Goal: Transaction & Acquisition: Download file/media

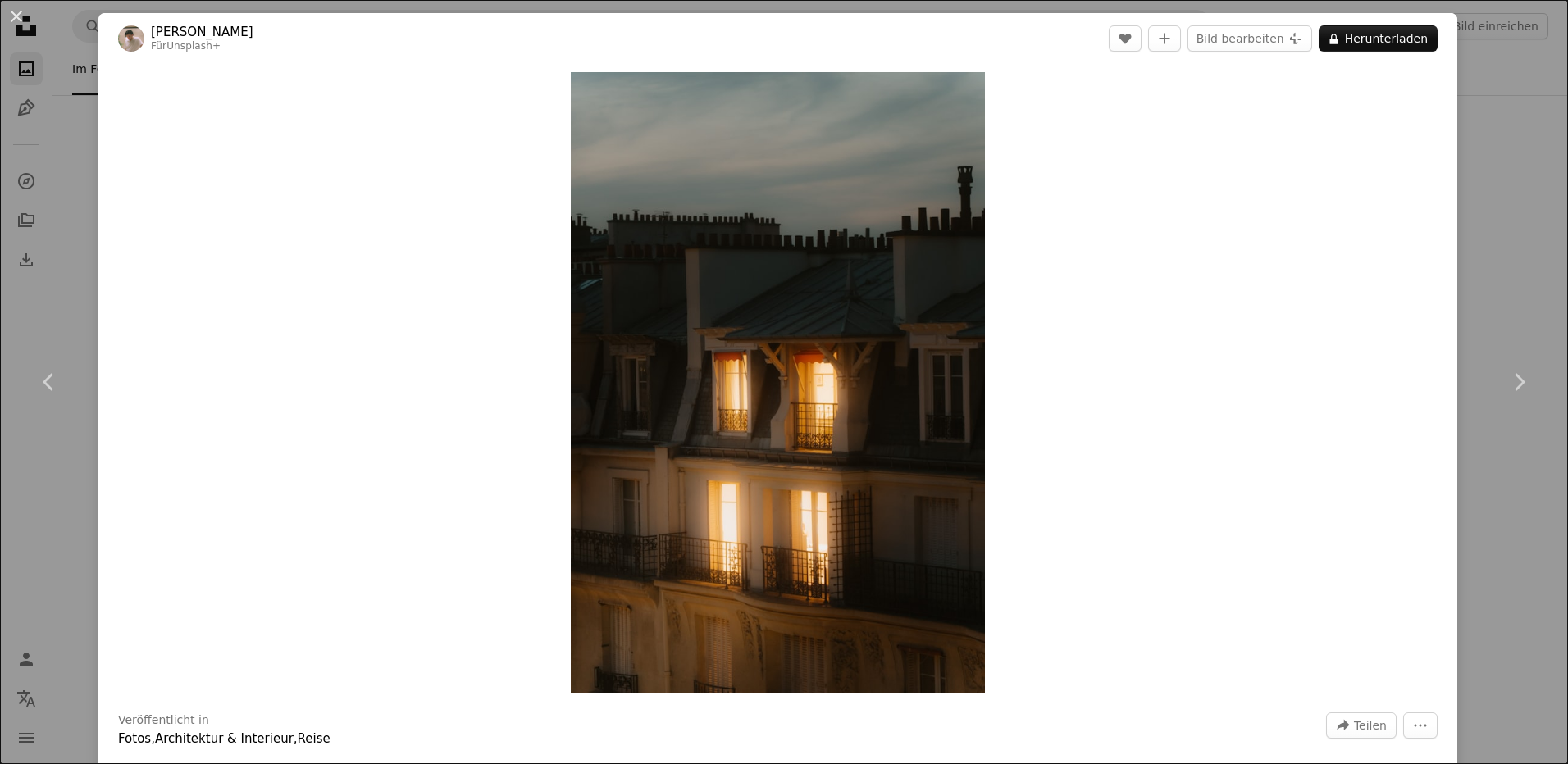
scroll to position [47736, 0]
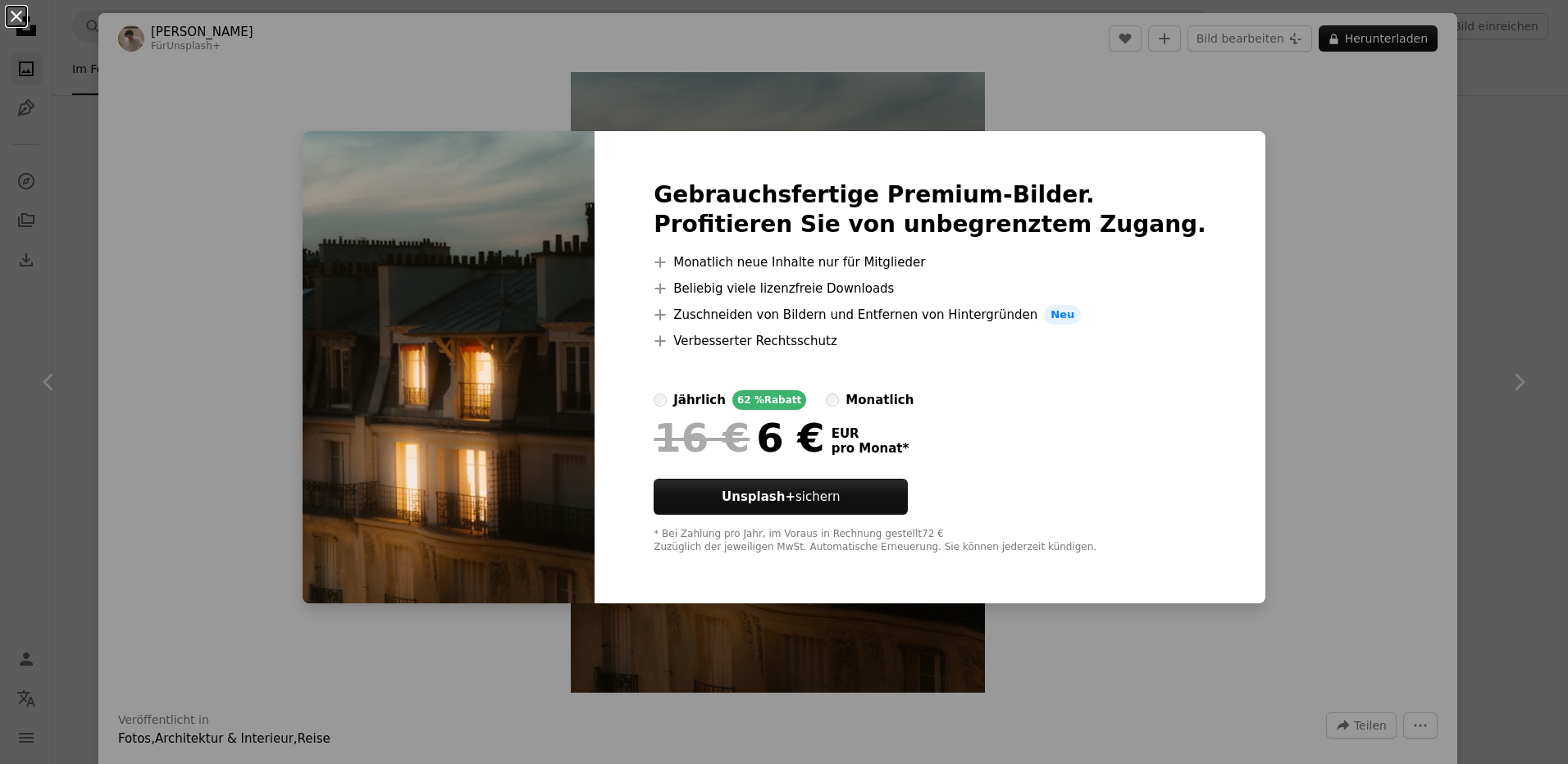
click at [11, 13] on button "An X shape" at bounding box center [17, 17] width 20 height 20
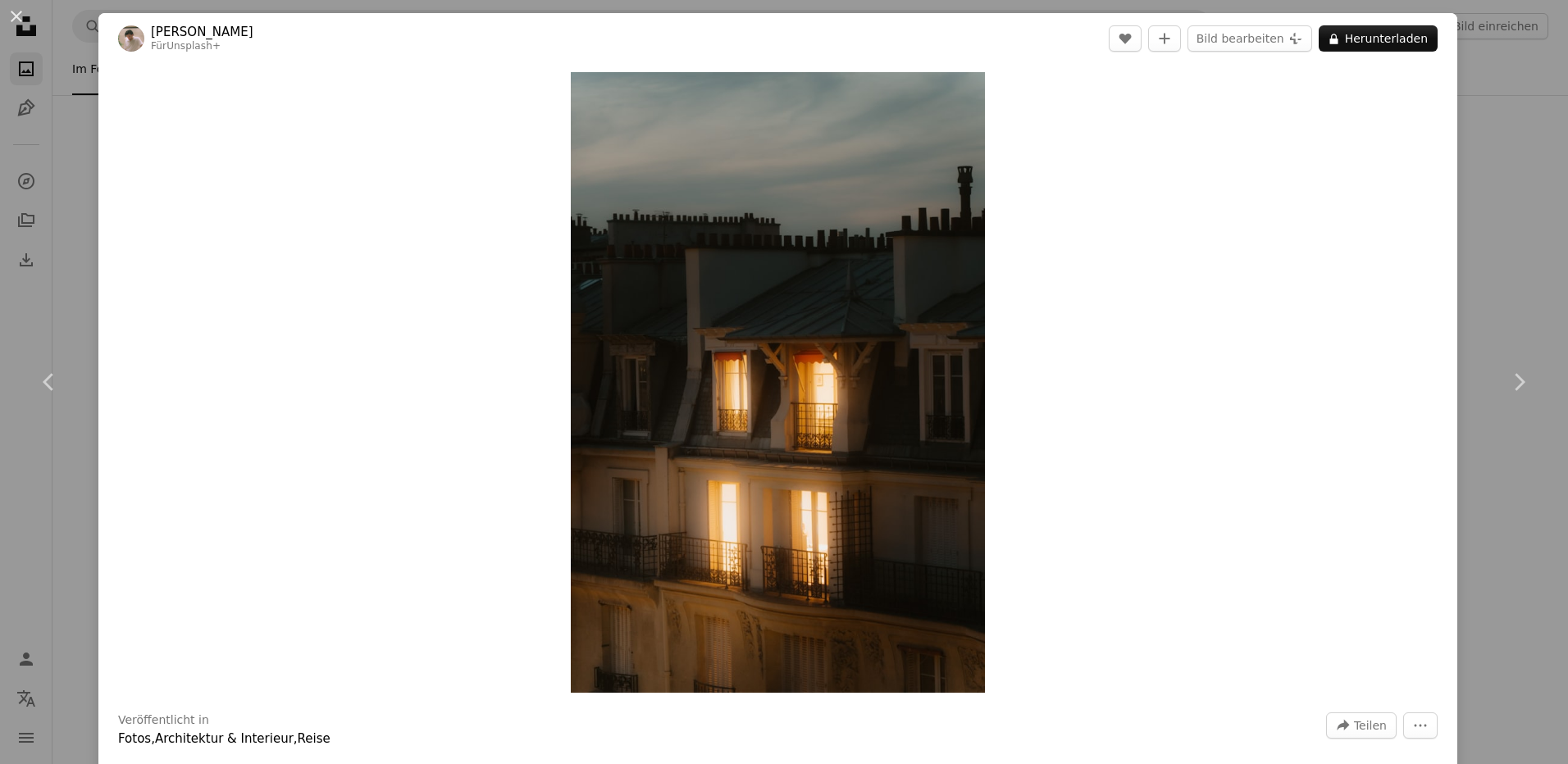
drag, startPoint x: 17, startPoint y: 10, endPoint x: 125, endPoint y: 97, distance: 138.7
click at [17, 11] on button "An X shape" at bounding box center [17, 17] width 20 height 20
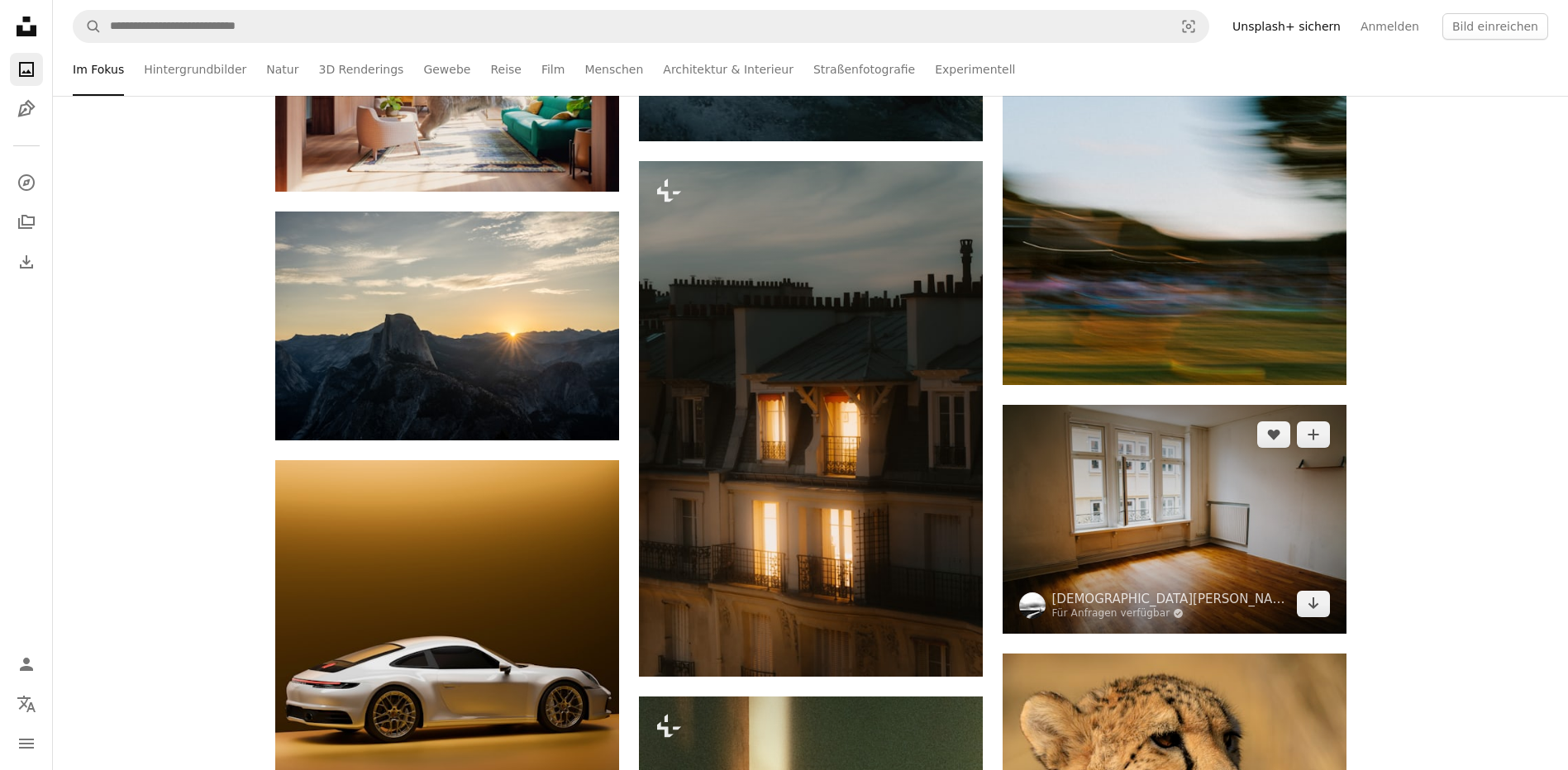
click at [1111, 484] on img at bounding box center [1175, 519] width 344 height 229
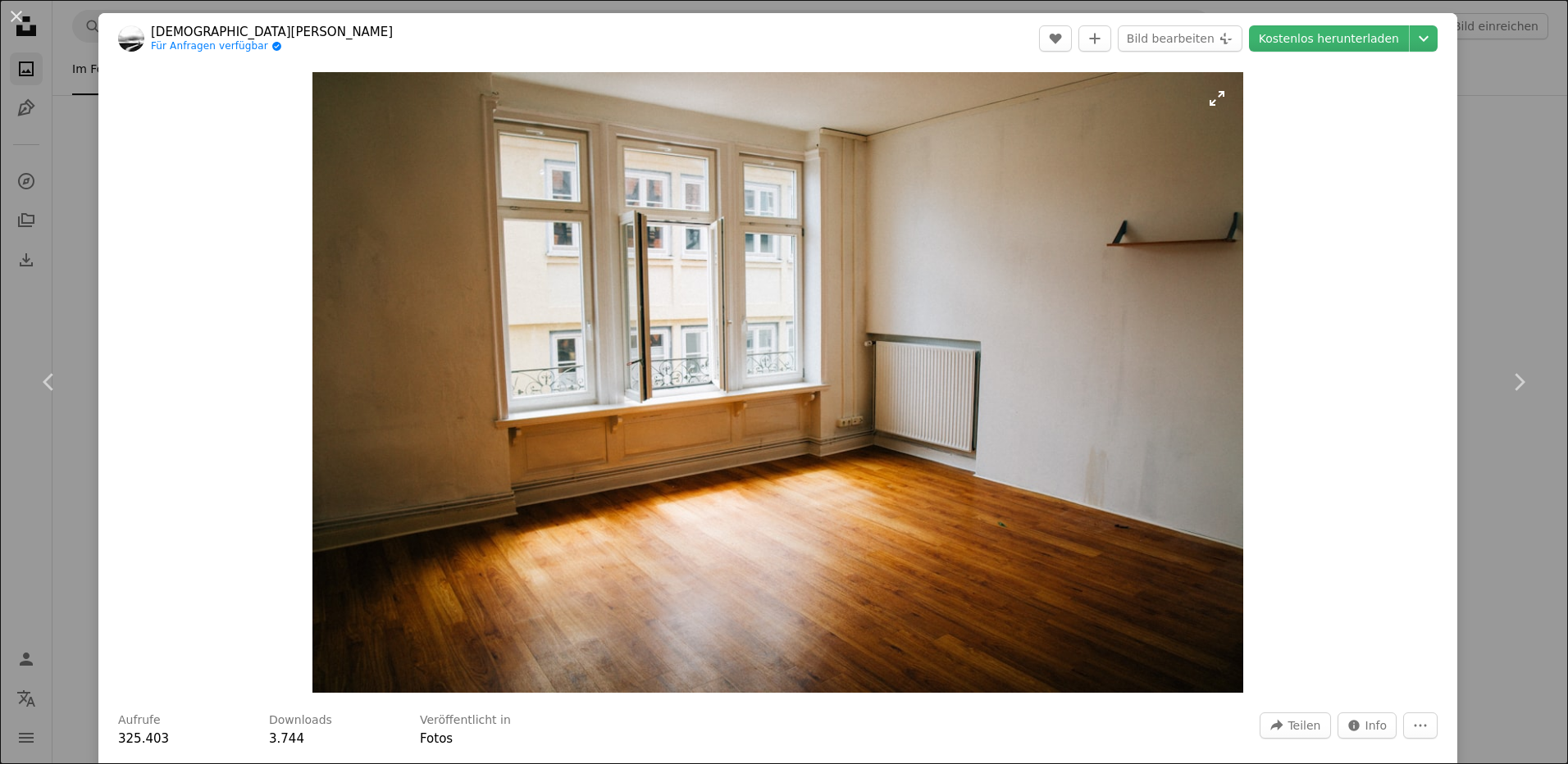
click at [1209, 97] on img "Dieses Bild heranzoomen" at bounding box center [778, 383] width 931 height 621
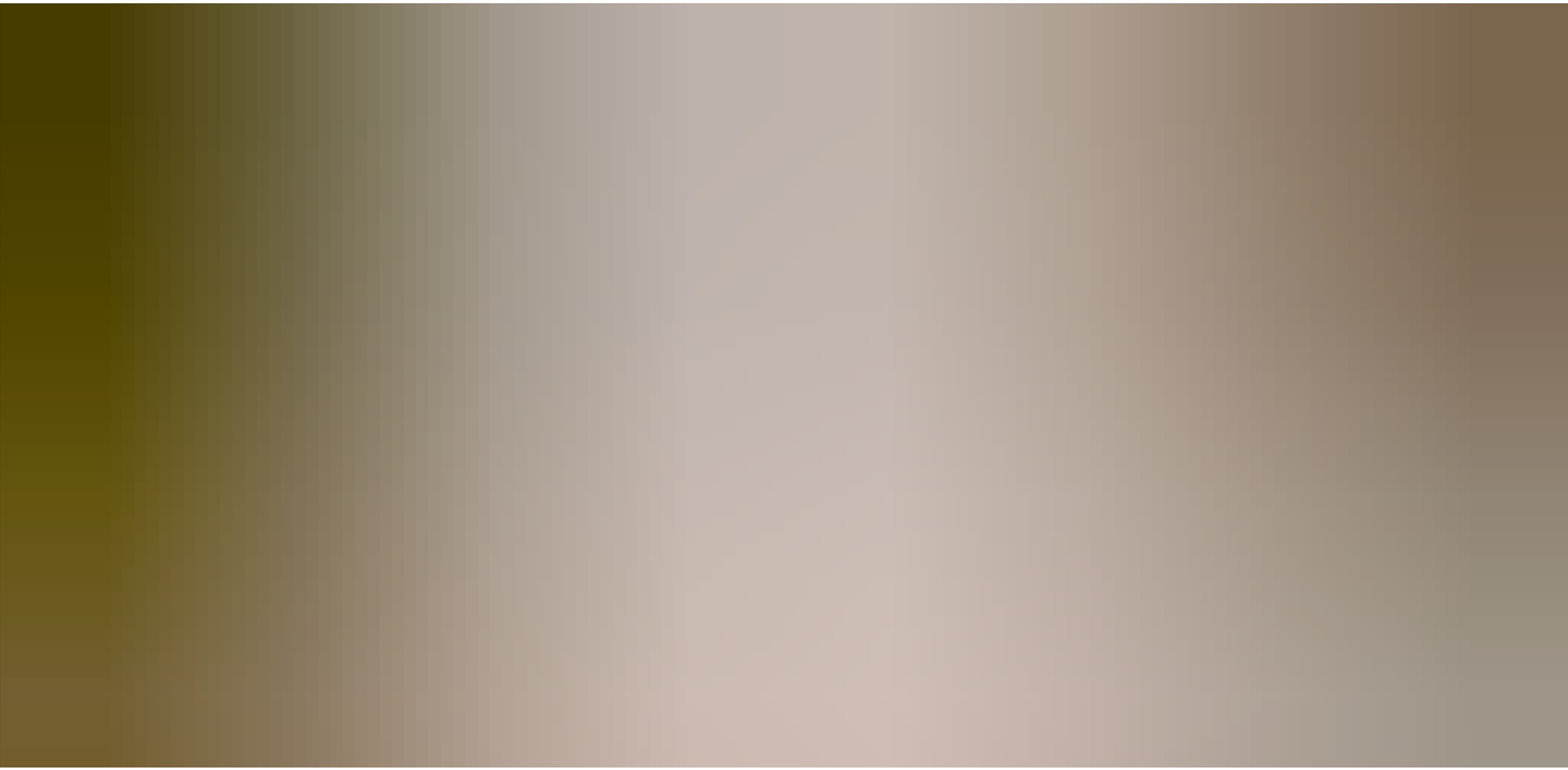
scroll to position [134, 0]
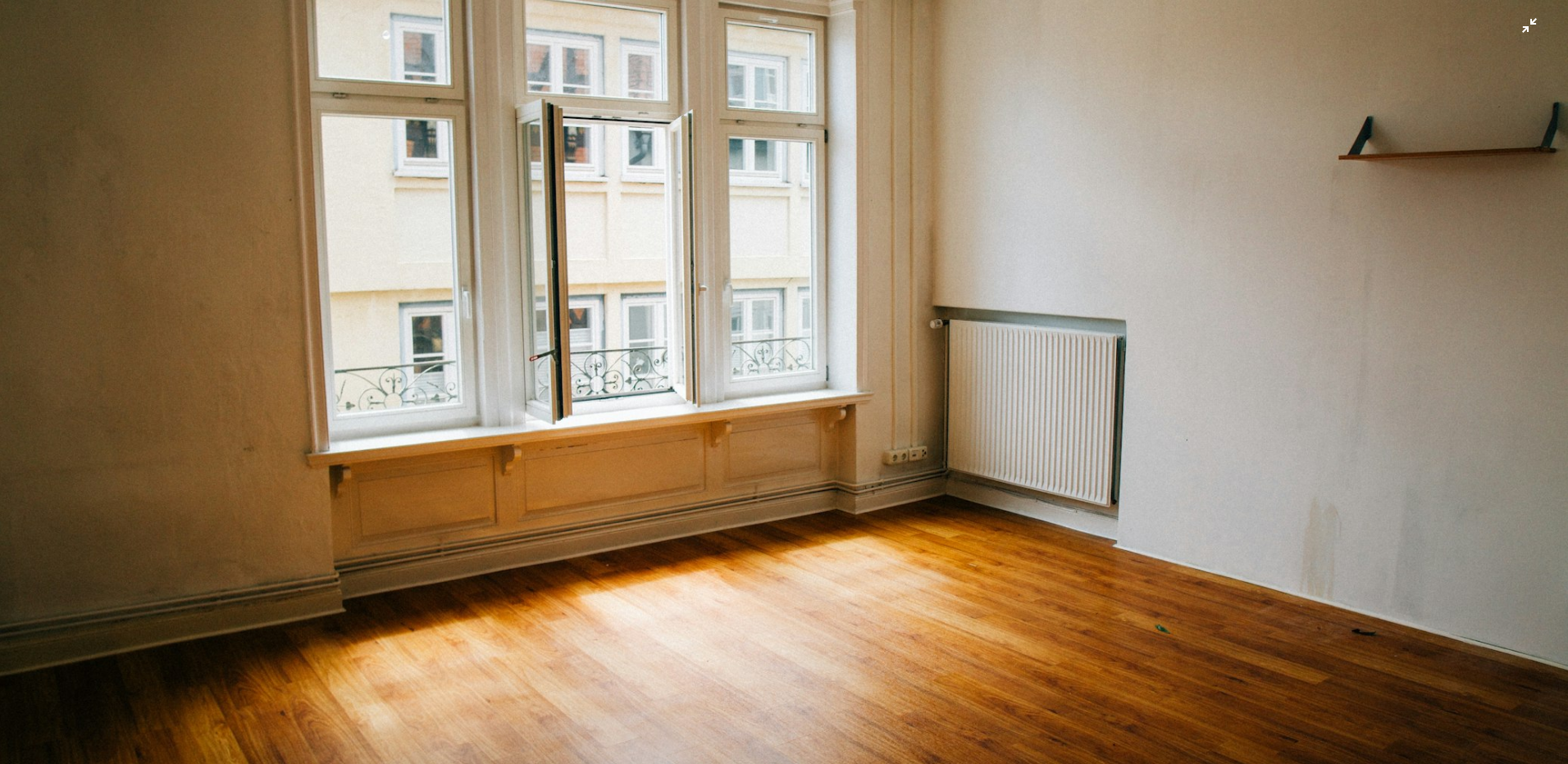
click at [1515, 31] on img "Dieses Bild herauszoomen" at bounding box center [784, 389] width 1569 height 1047
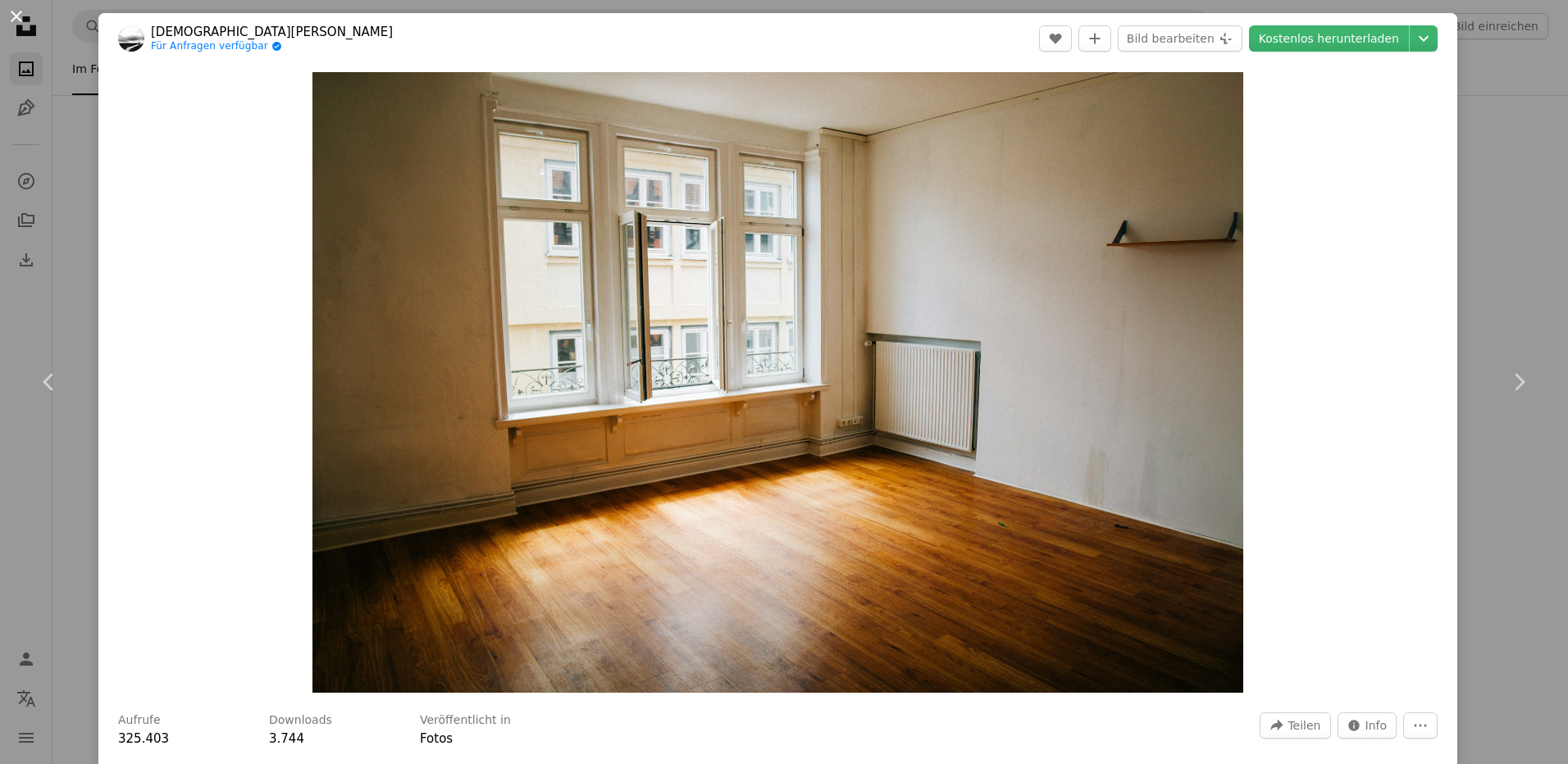
click at [16, 12] on button "An X shape" at bounding box center [17, 17] width 20 height 20
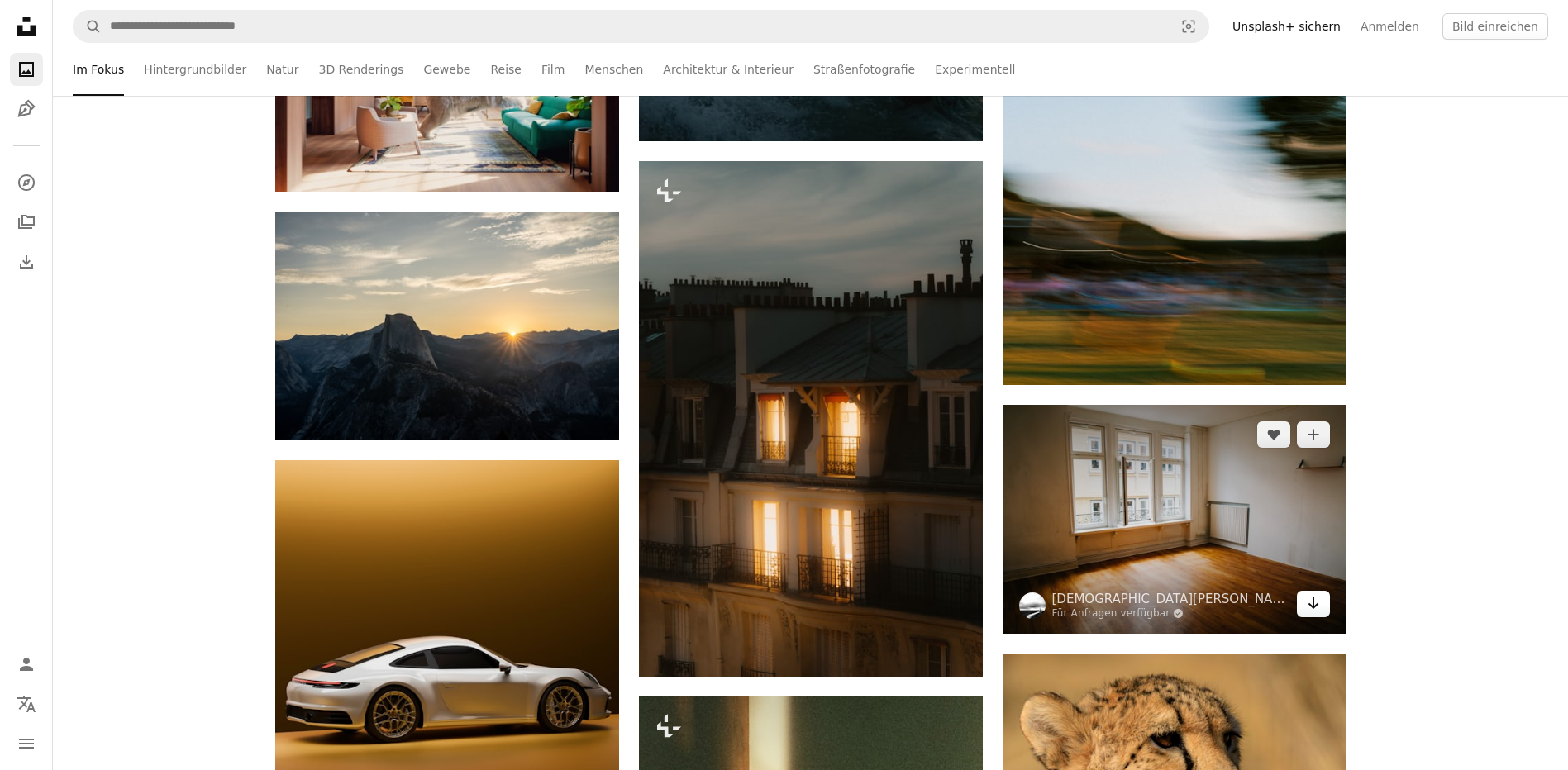
click at [1311, 597] on icon "Arrow pointing down" at bounding box center [1313, 604] width 13 height 20
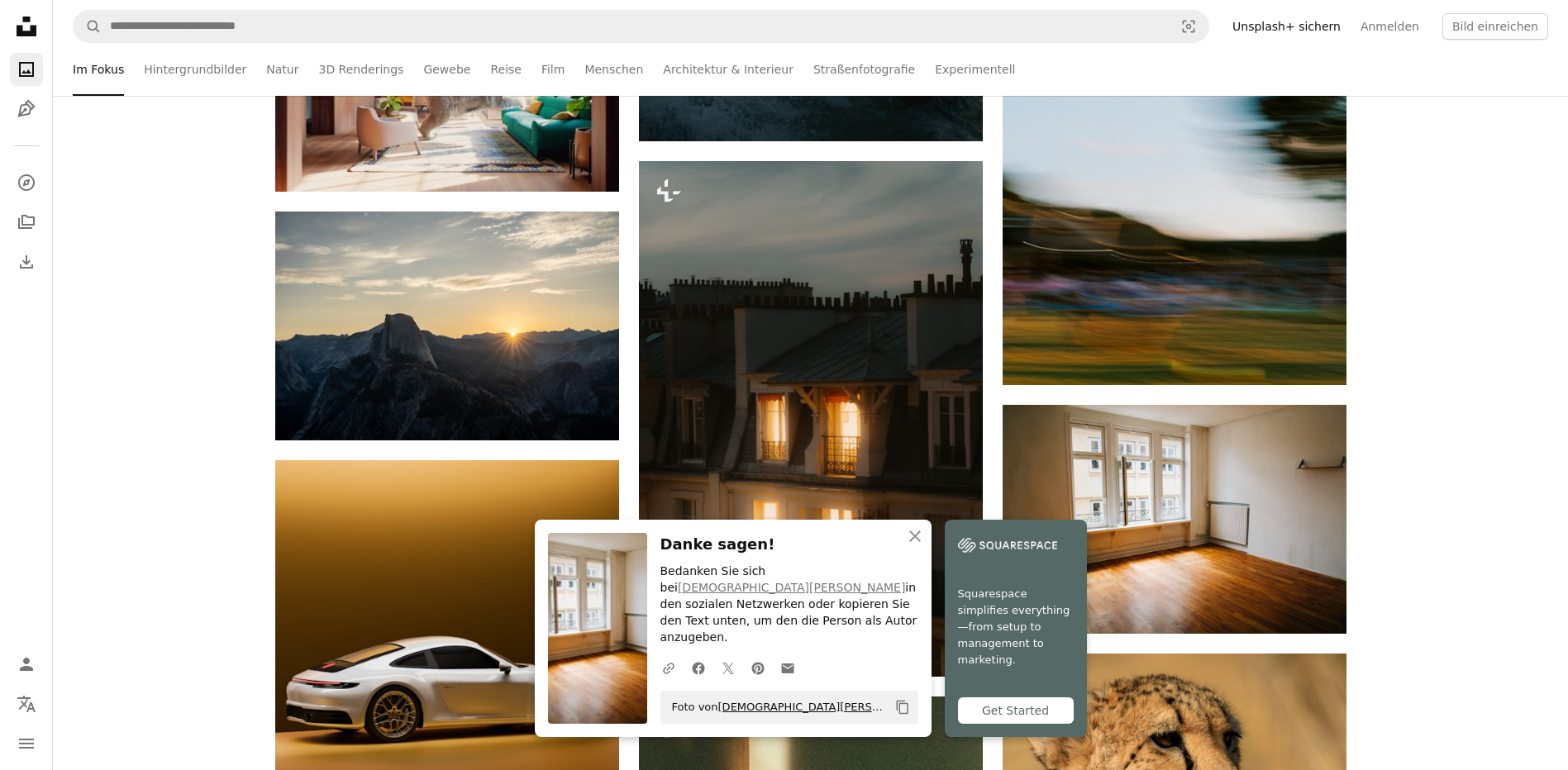
click at [765, 705] on link "[DEMOGRAPHIC_DATA][PERSON_NAME]" at bounding box center [824, 707] width 212 height 12
click at [917, 542] on icon "button" at bounding box center [915, 537] width 12 height 12
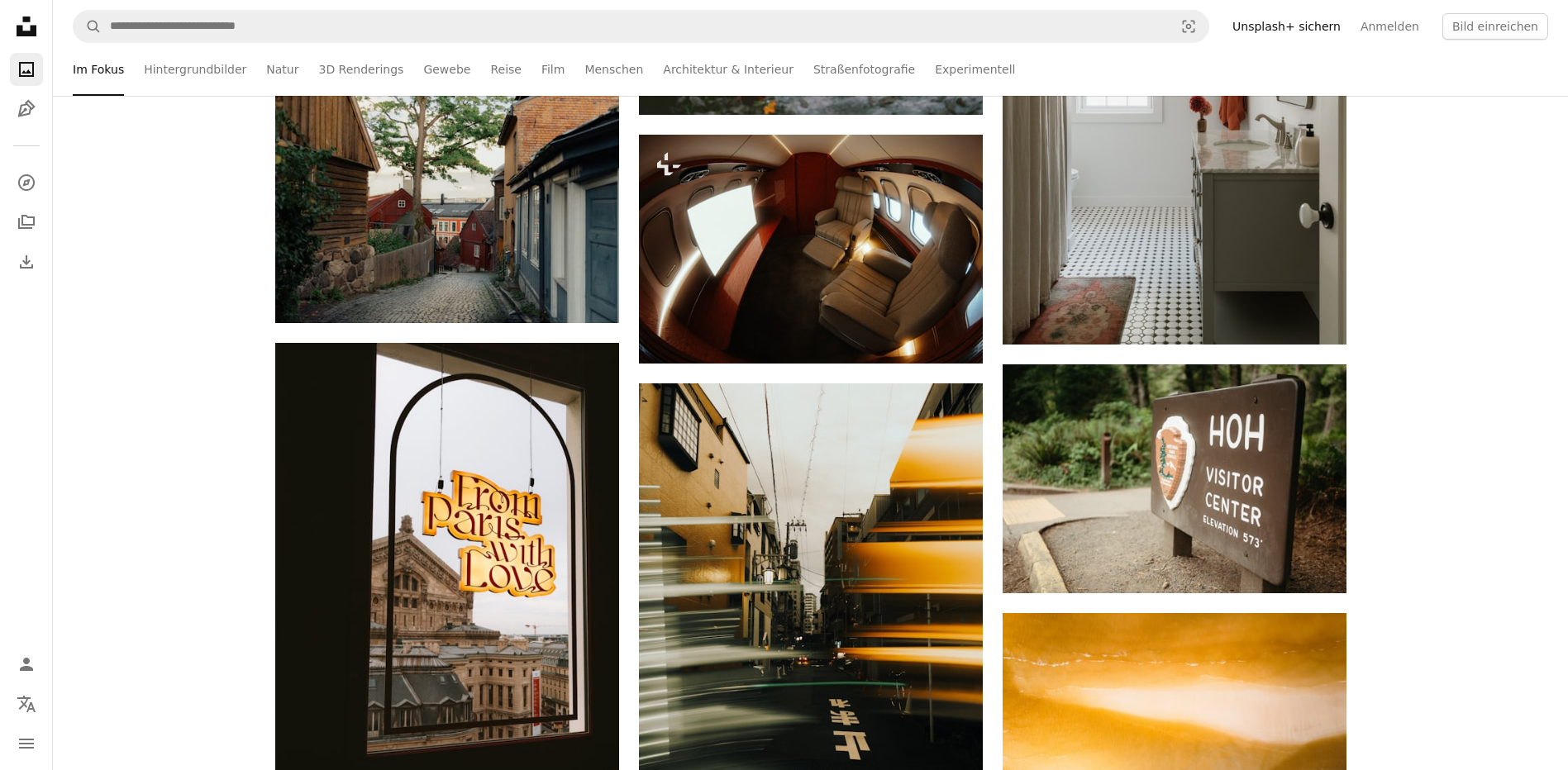
scroll to position [49517, 0]
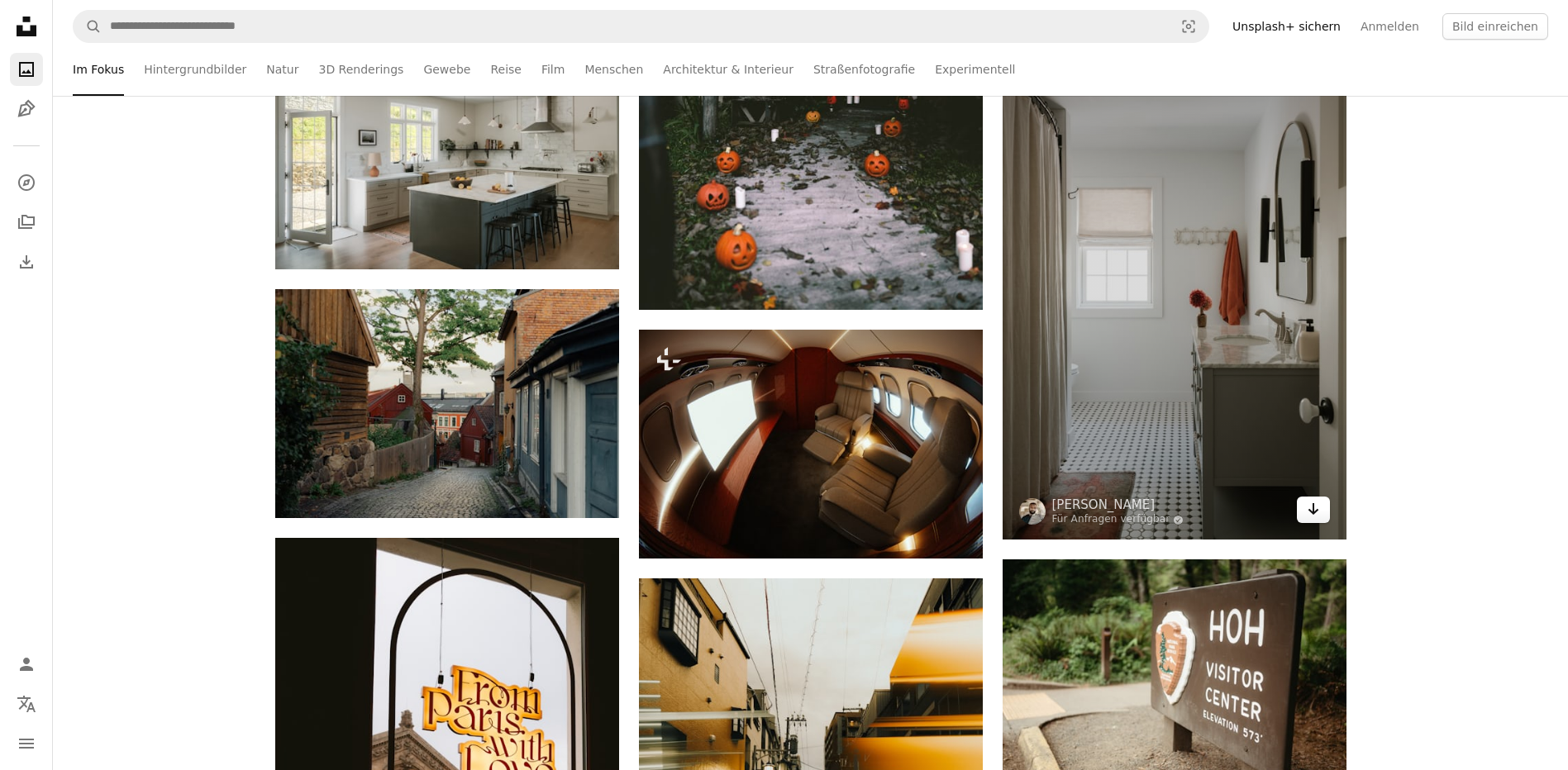
click at [1310, 507] on icon "Arrow pointing down" at bounding box center [1313, 509] width 13 height 20
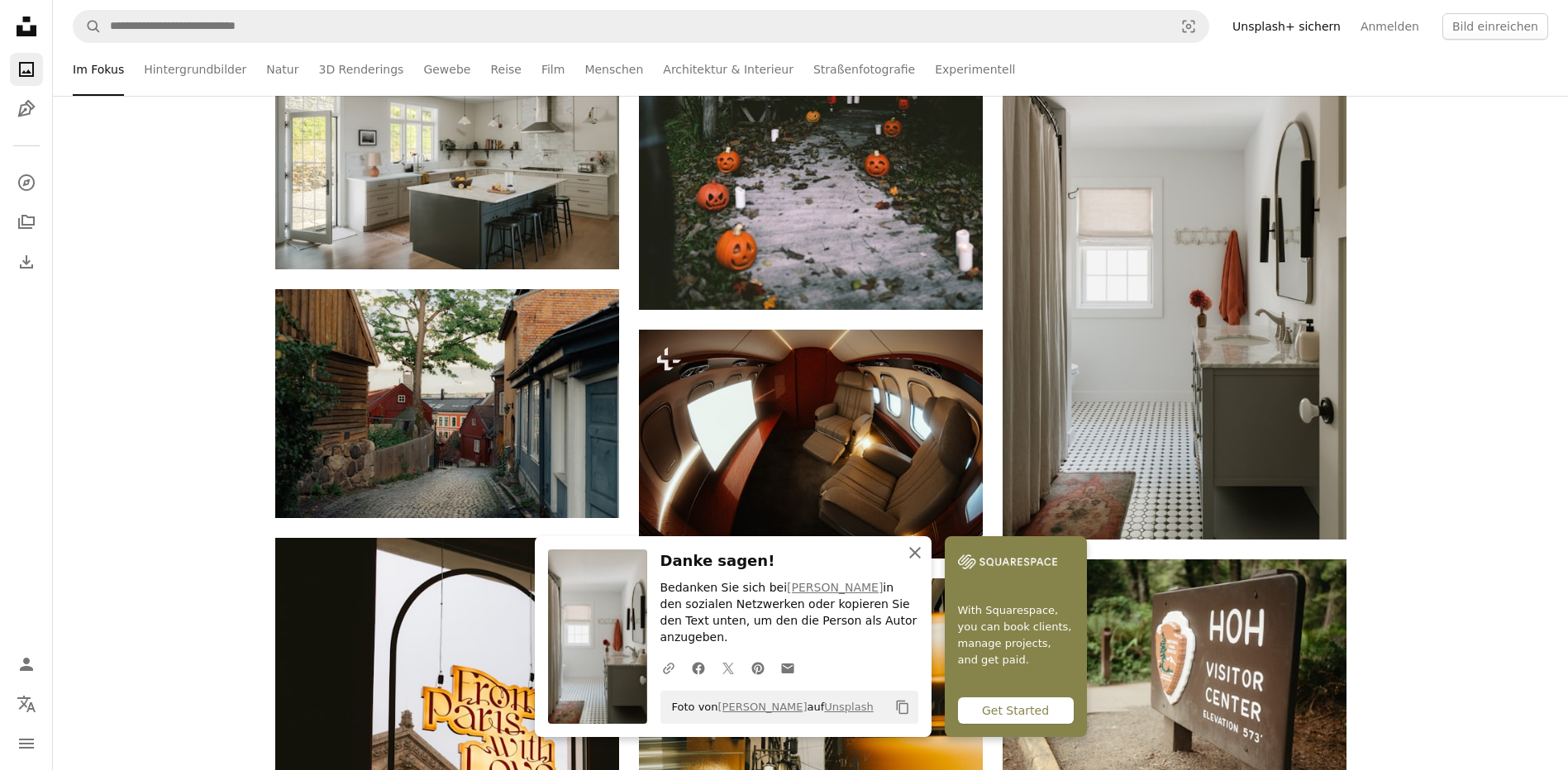
click at [914, 563] on icon "An X shape" at bounding box center [915, 553] width 20 height 20
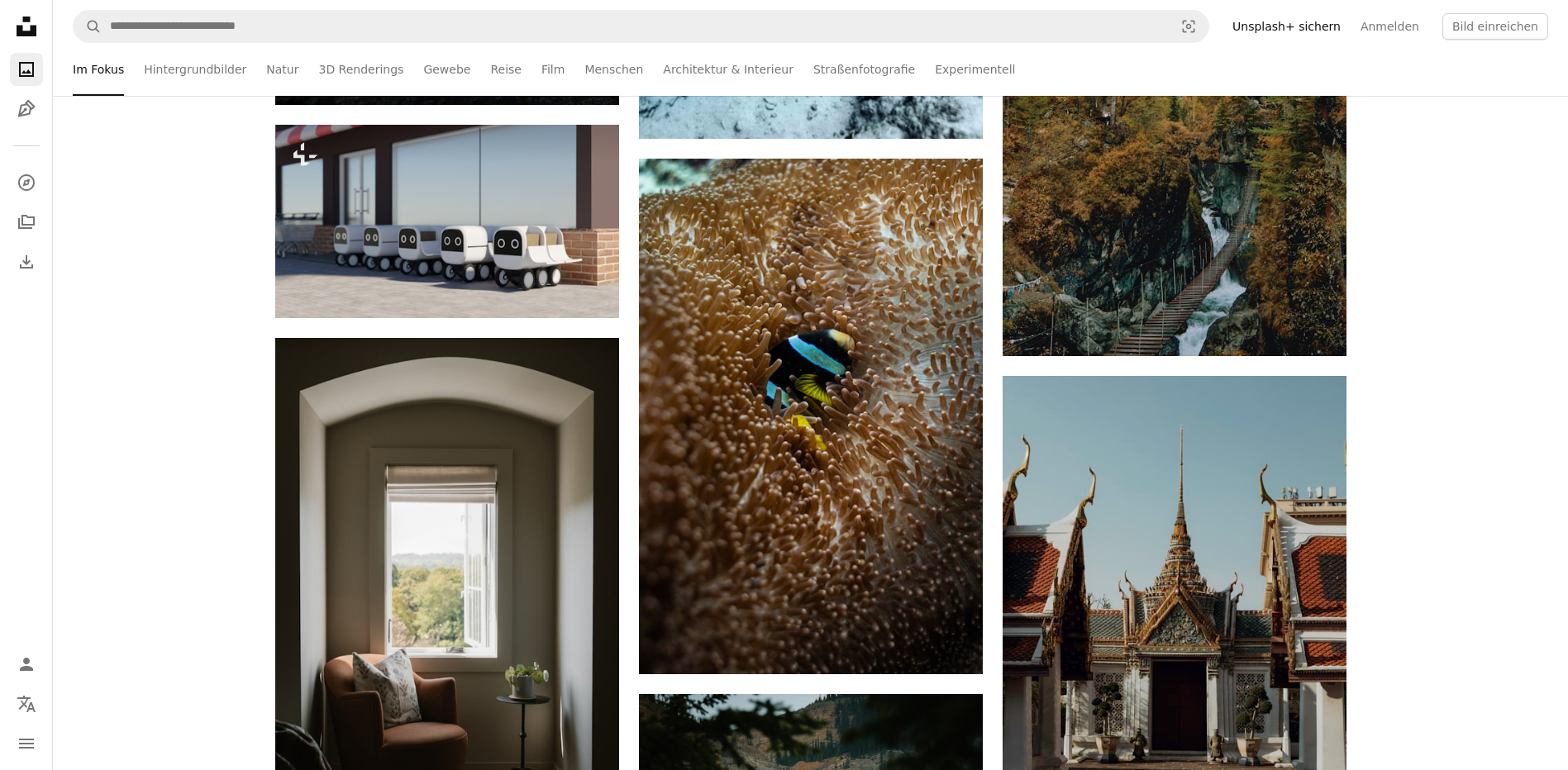
scroll to position [56295, 0]
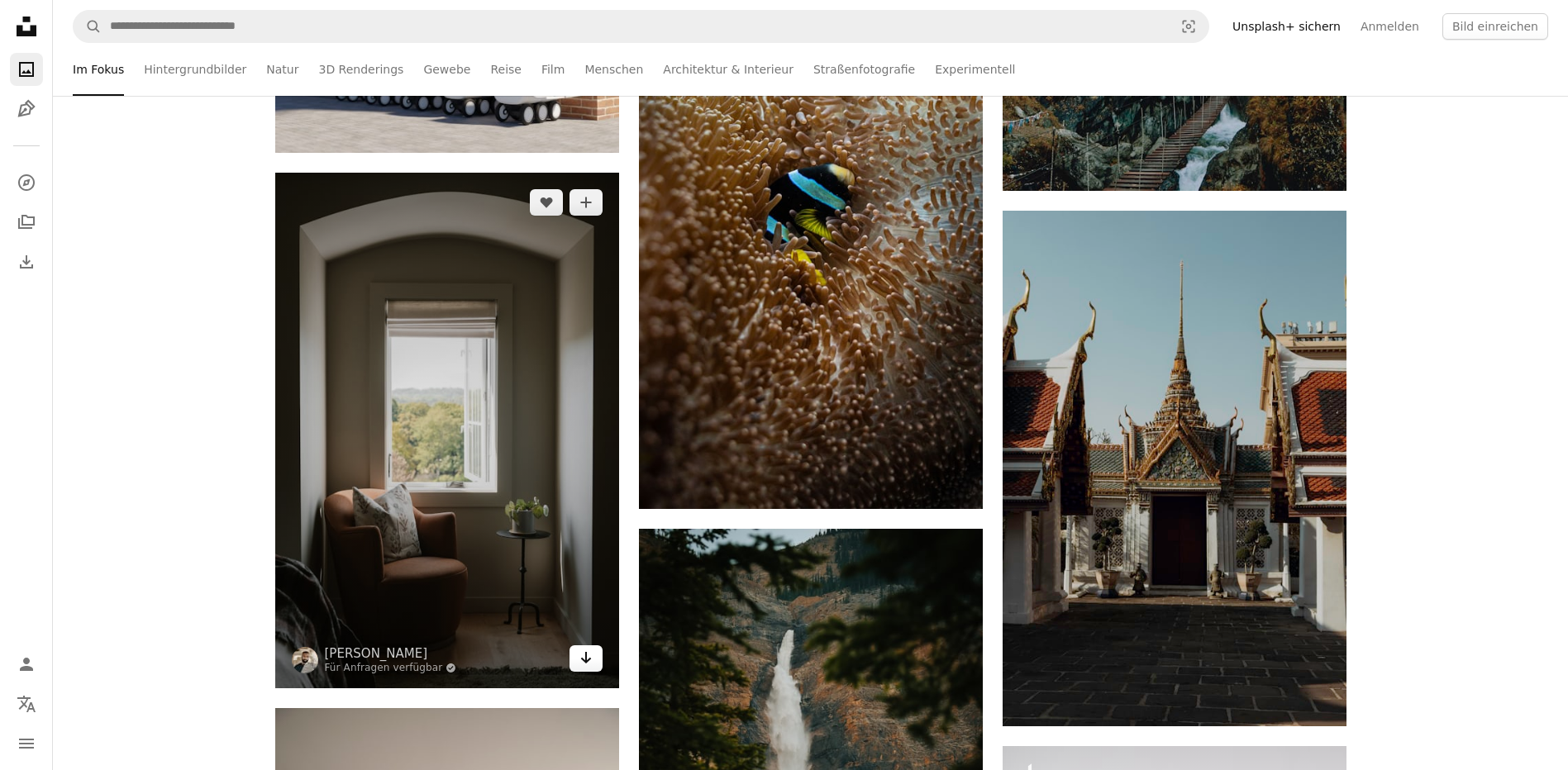
click at [584, 656] on icon "Arrow pointing down" at bounding box center [585, 658] width 13 height 20
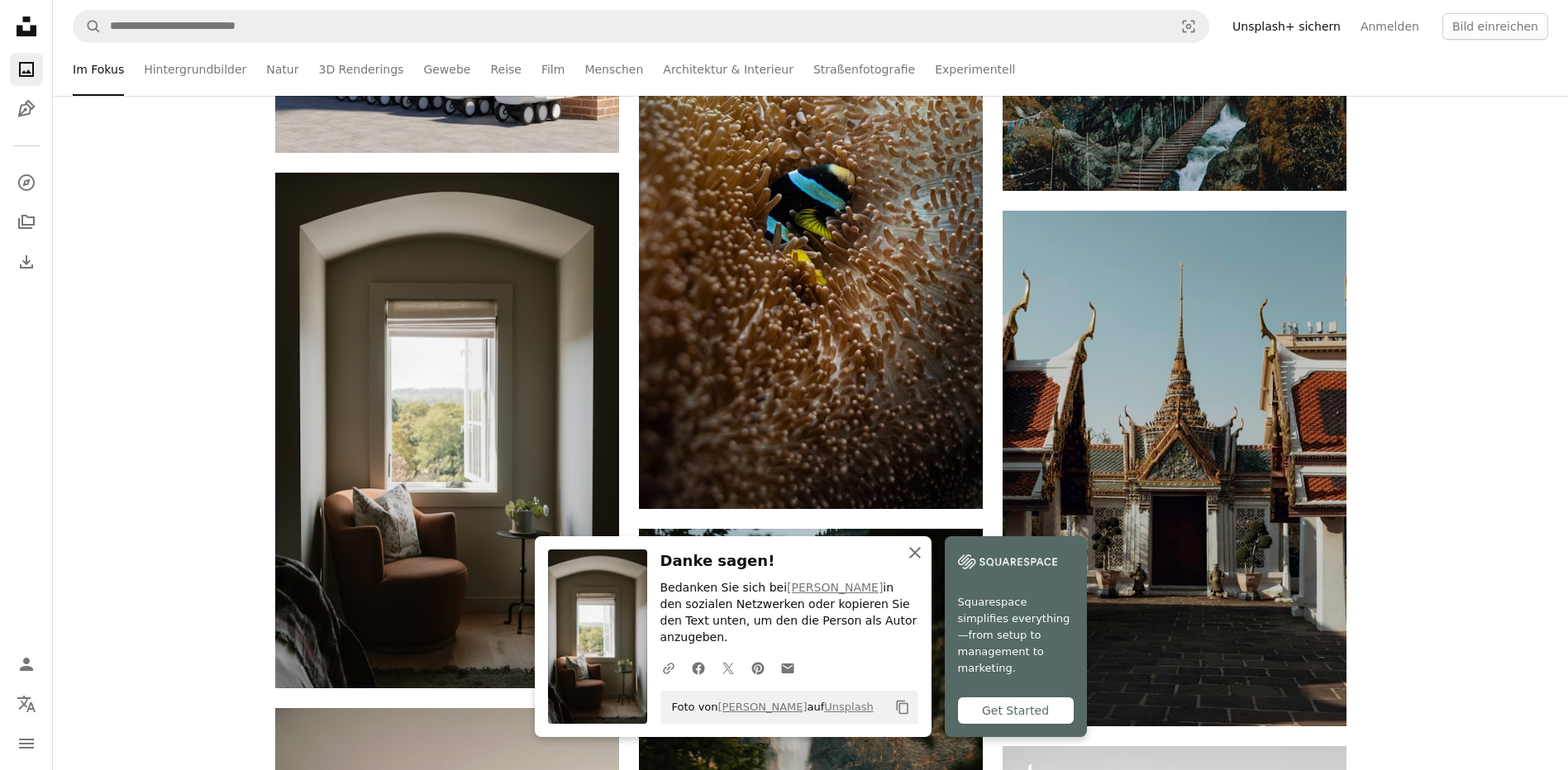
click at [913, 563] on icon "An X shape" at bounding box center [915, 553] width 20 height 20
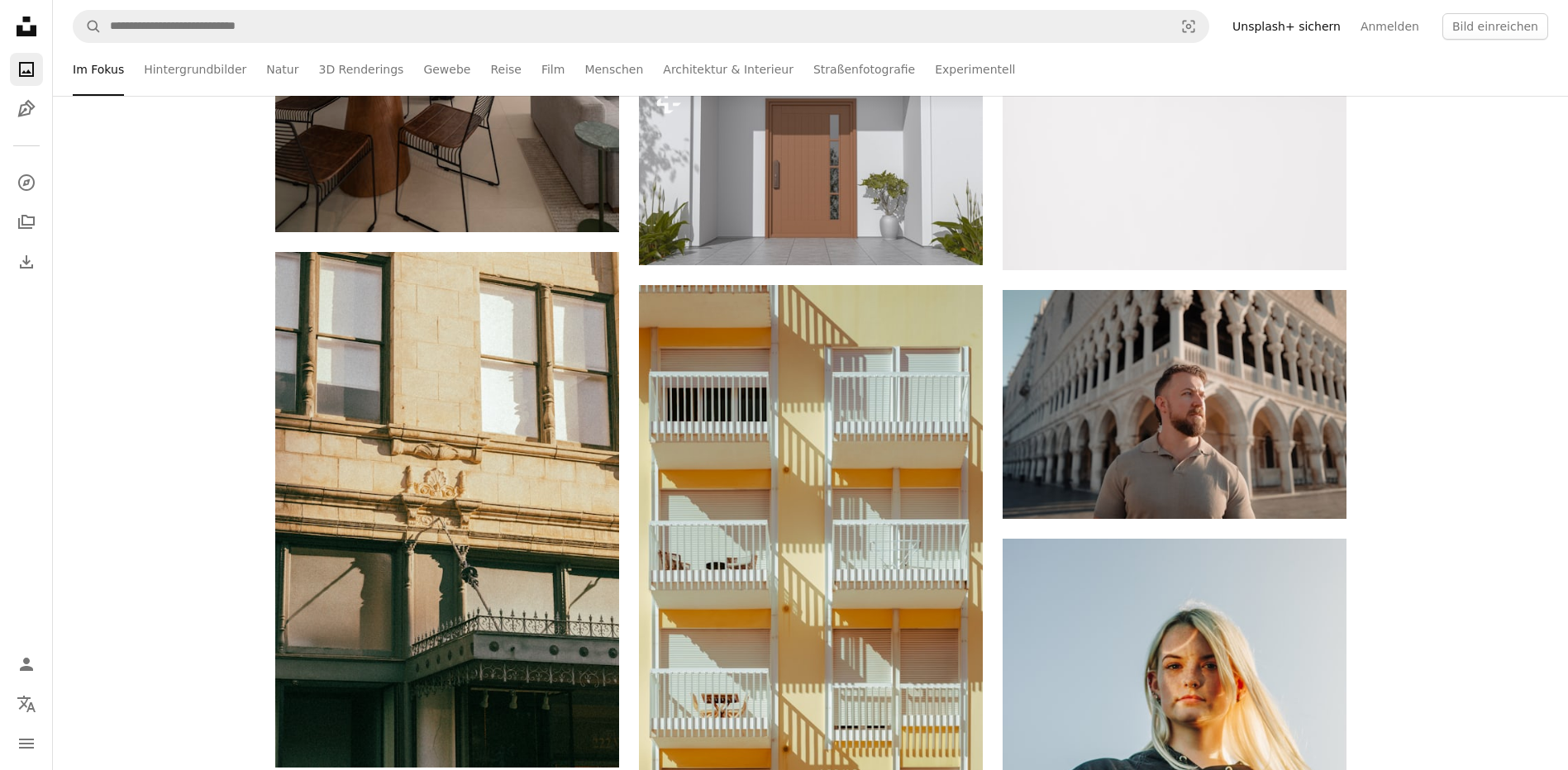
scroll to position [57452, 0]
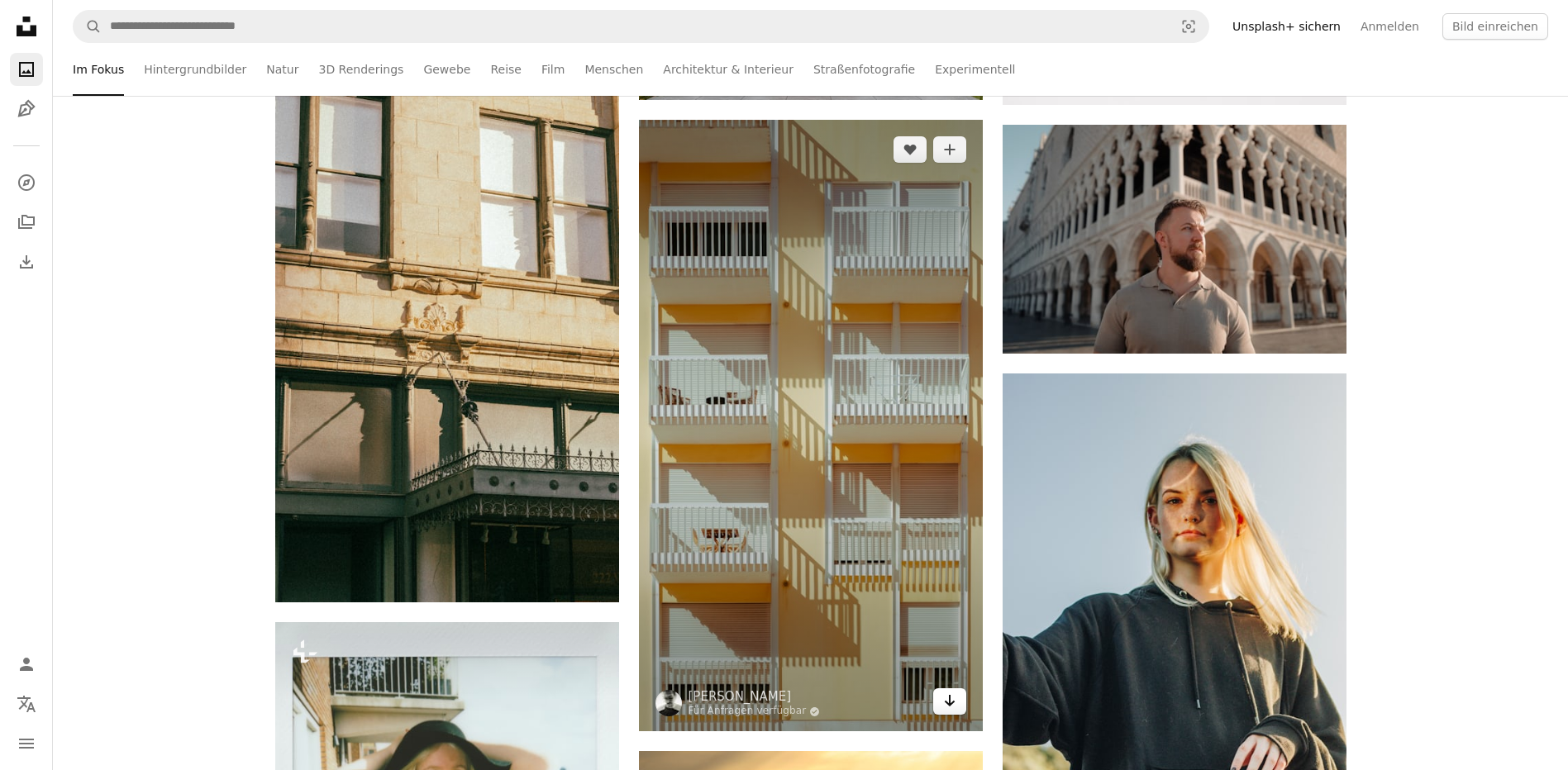
click at [951, 697] on icon "Arrow pointing down" at bounding box center [949, 701] width 13 height 20
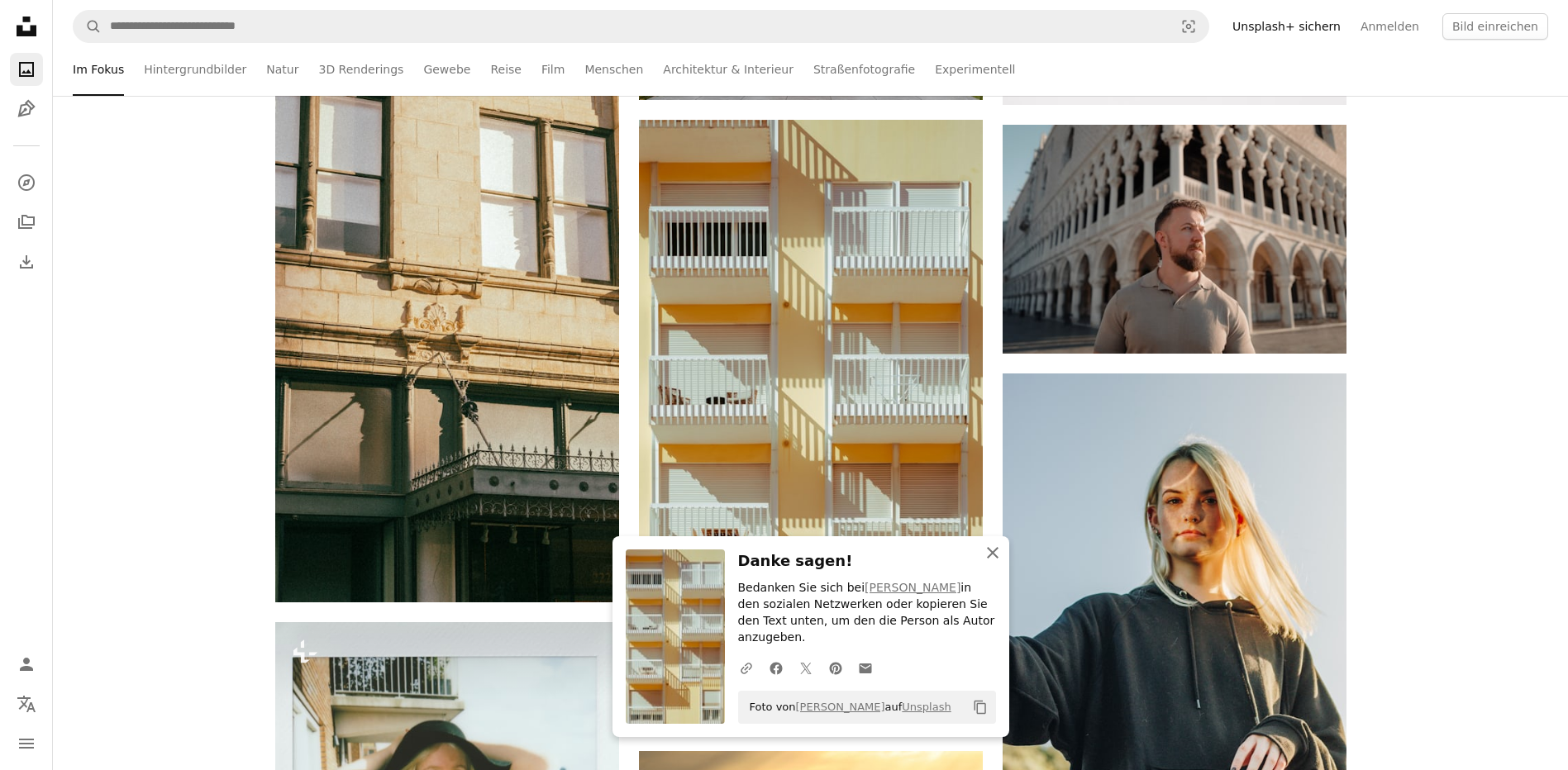
click at [993, 563] on icon "An X shape" at bounding box center [993, 553] width 20 height 20
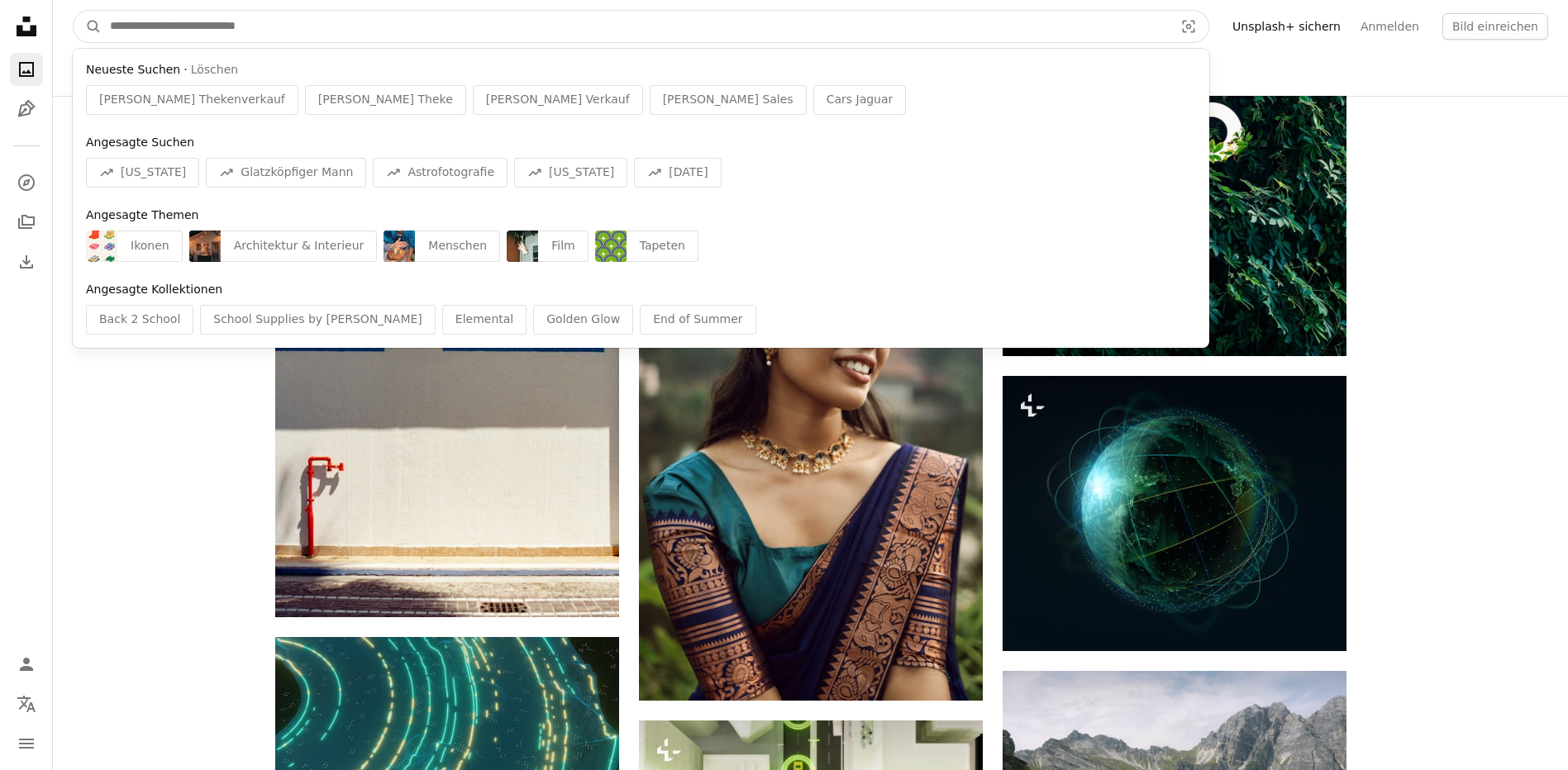
scroll to position [90932, 0]
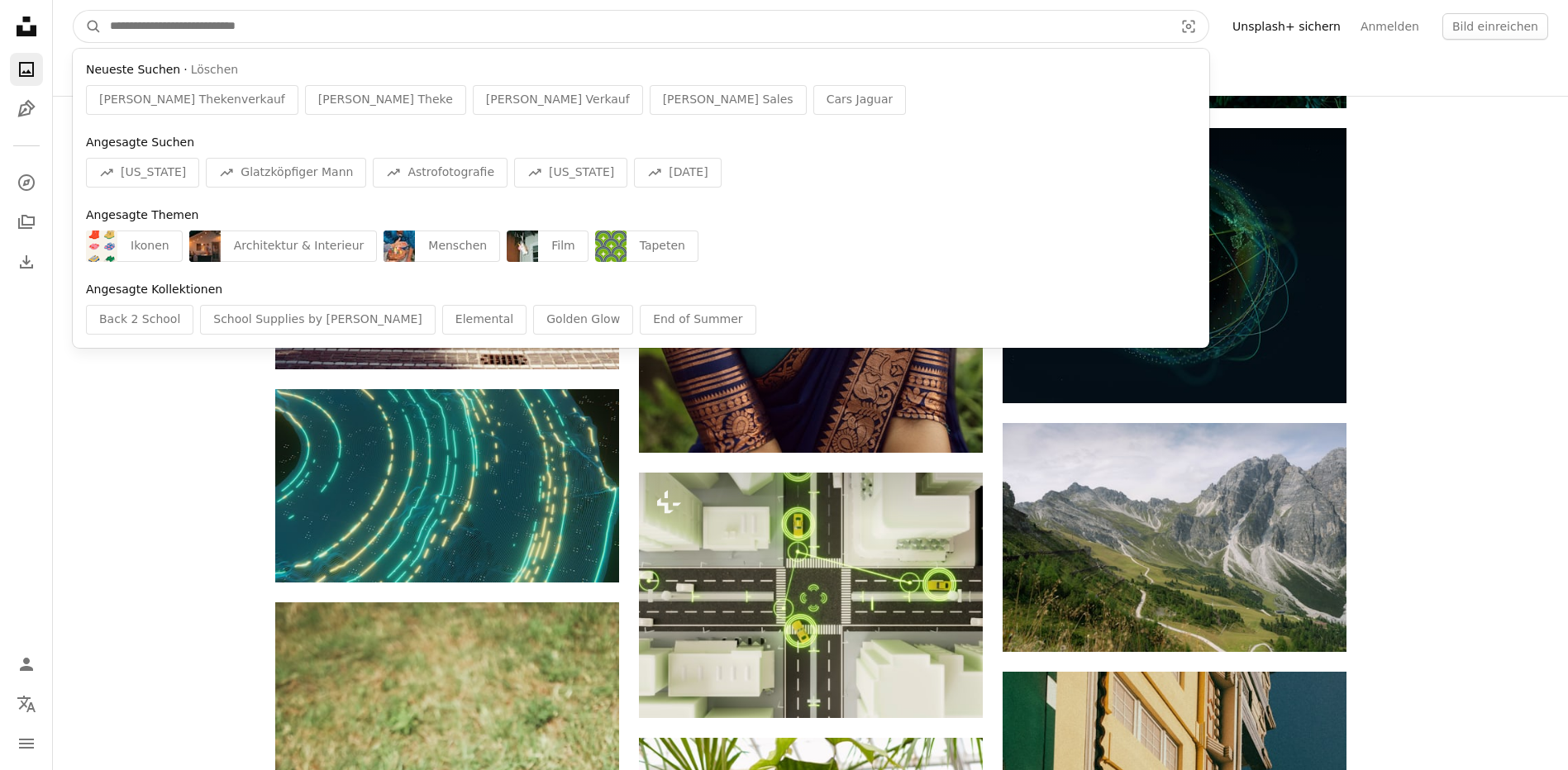
click at [461, 26] on input "Finden Sie Bildmaterial auf der ganzen Webseite" at bounding box center [635, 26] width 1067 height 31
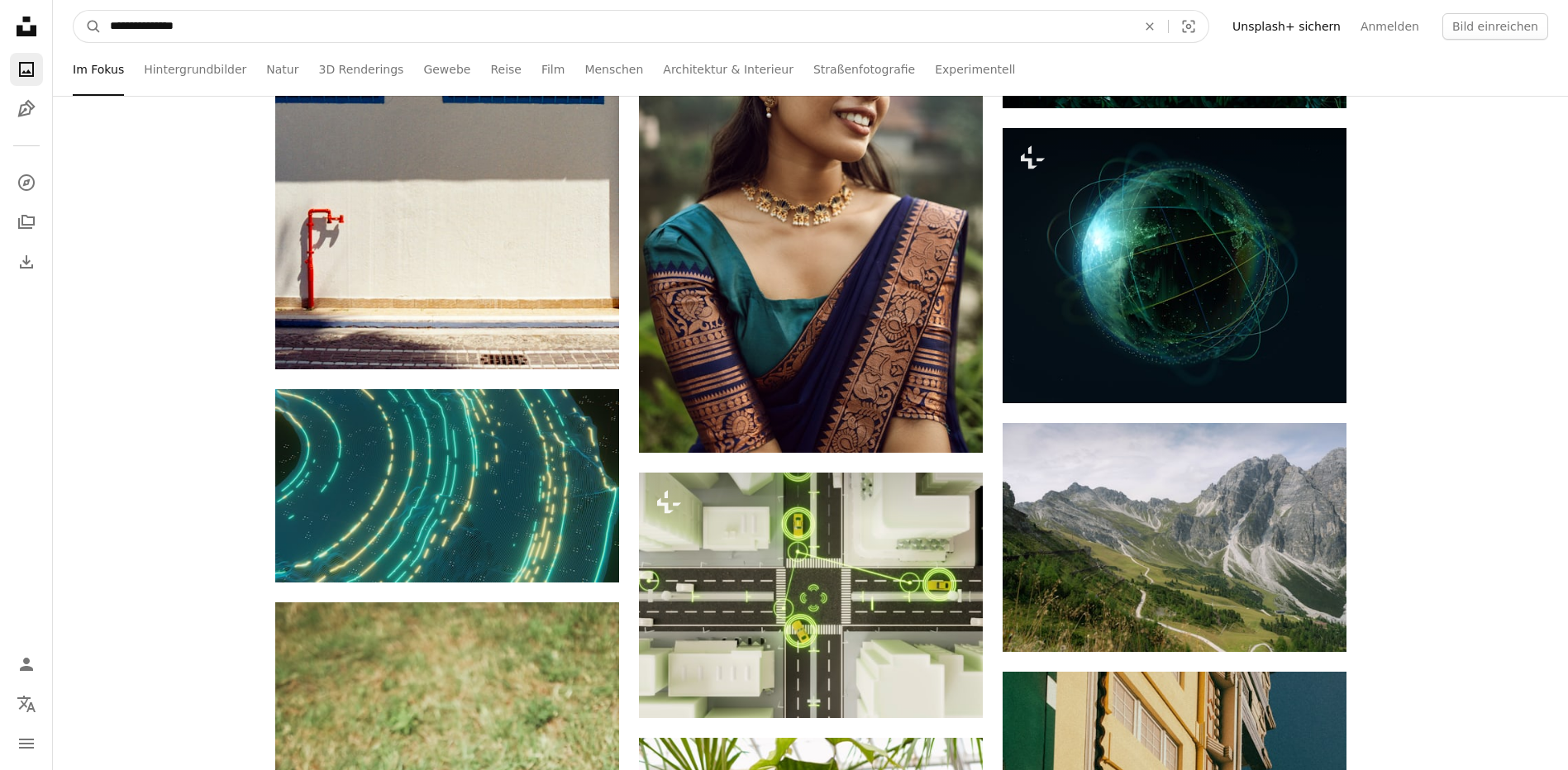
type input "**********"
click at [74, 11] on button "A magnifying glass" at bounding box center [88, 26] width 28 height 31
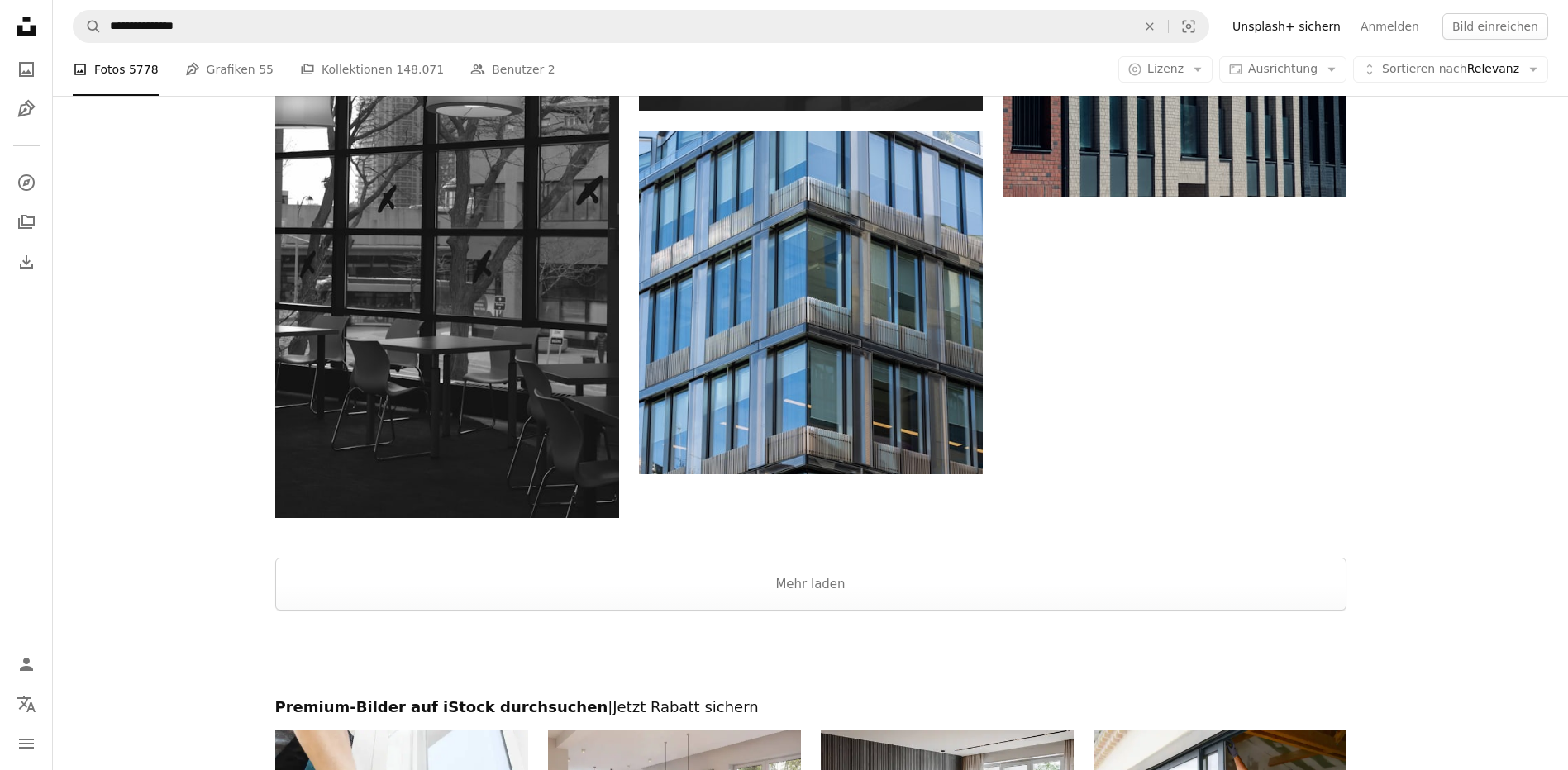
scroll to position [3141, 0]
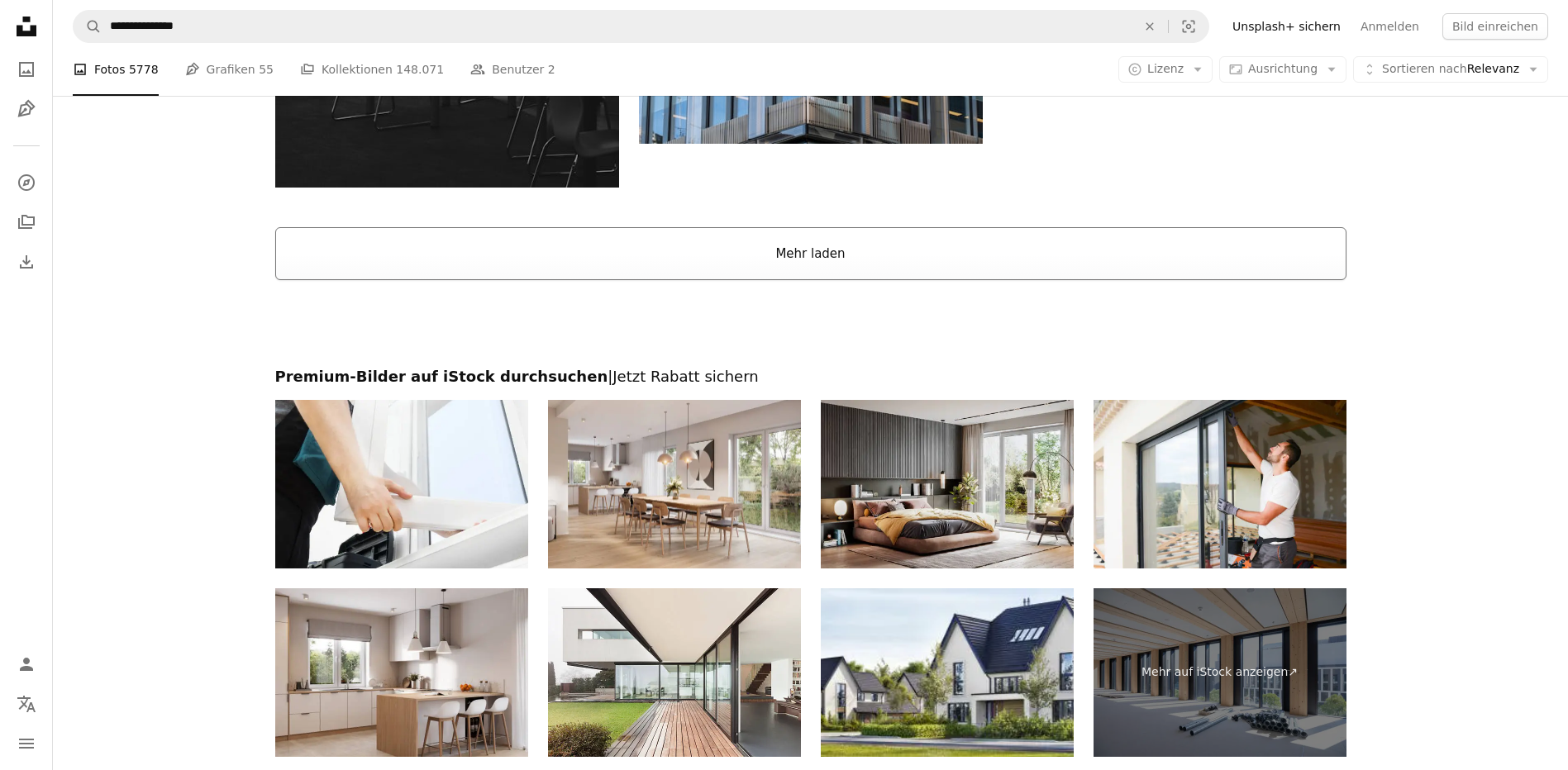
click at [804, 248] on button "Mehr laden" at bounding box center [810, 253] width 1071 height 53
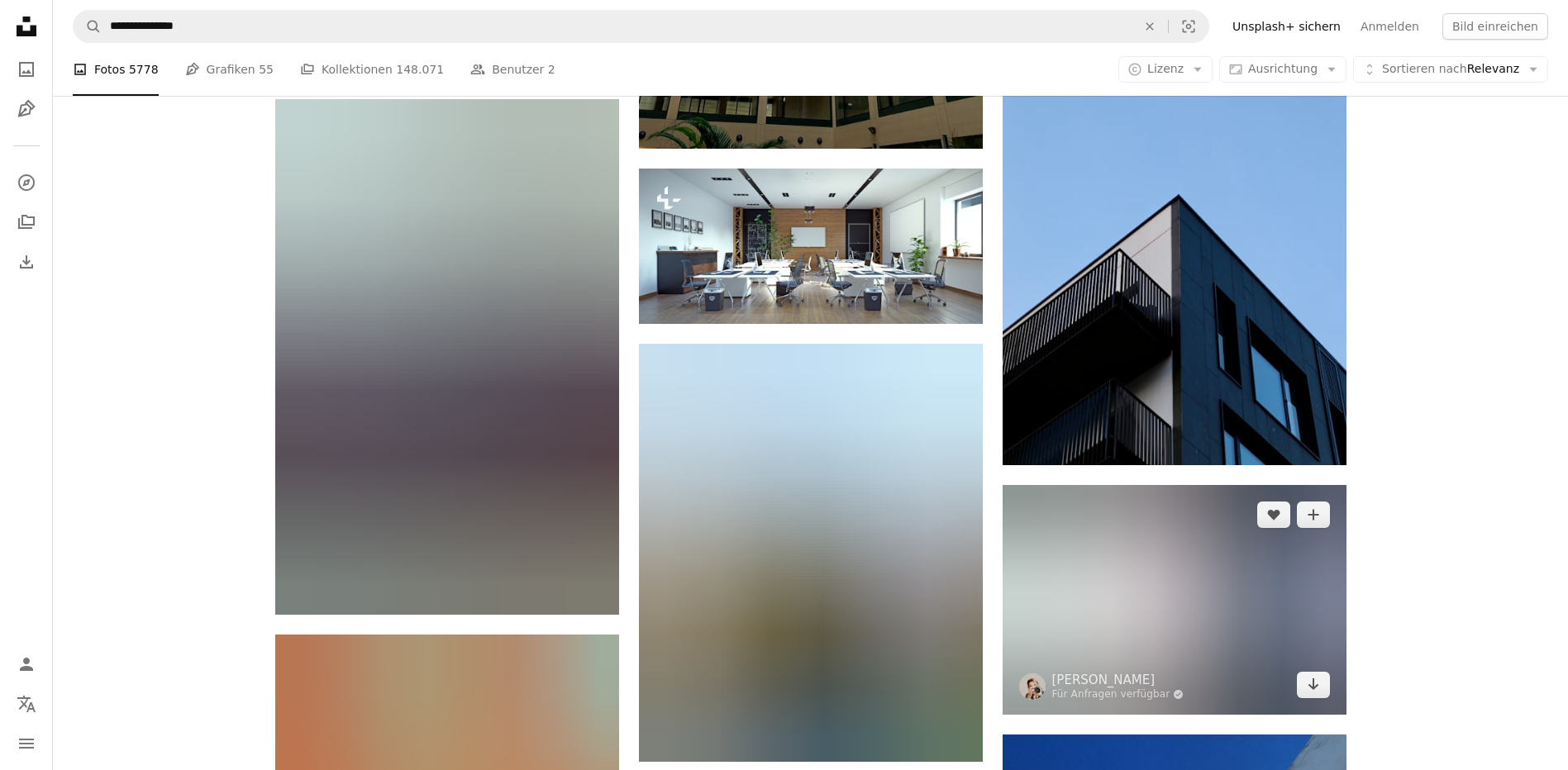
scroll to position [9259, 0]
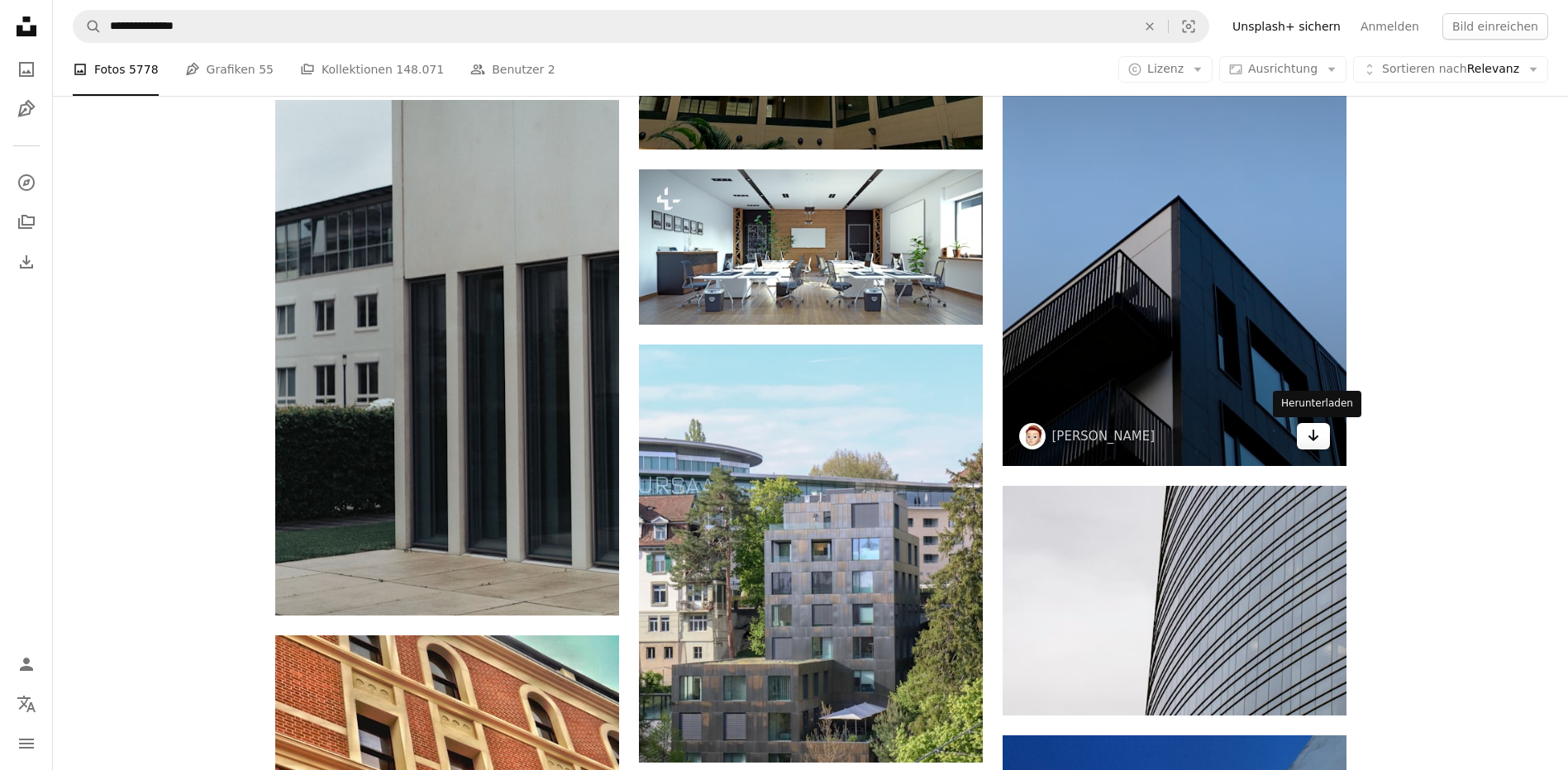
click at [1312, 433] on icon "Arrow pointing down" at bounding box center [1313, 436] width 13 height 20
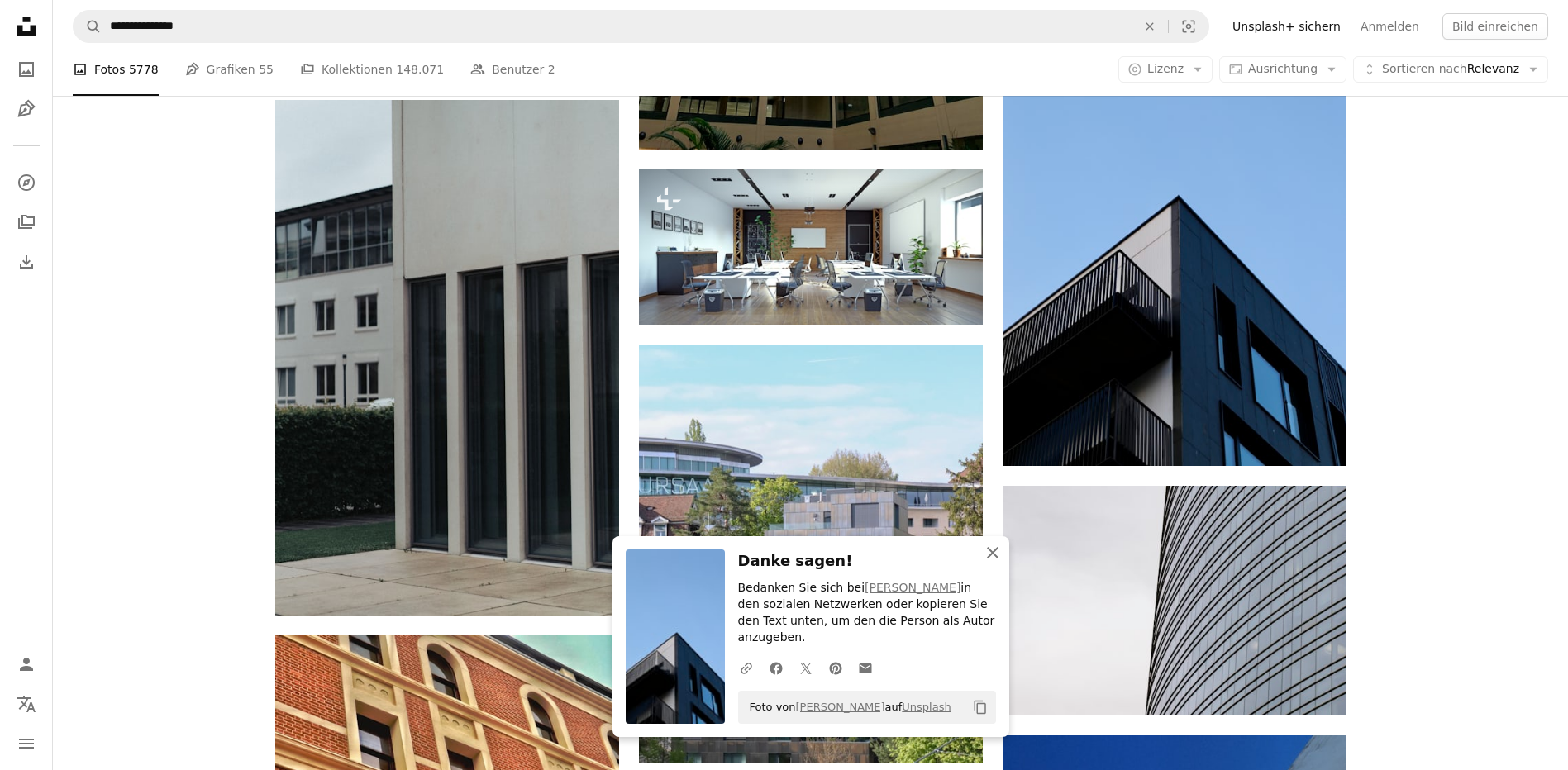
click at [986, 563] on icon "An X shape" at bounding box center [993, 553] width 20 height 20
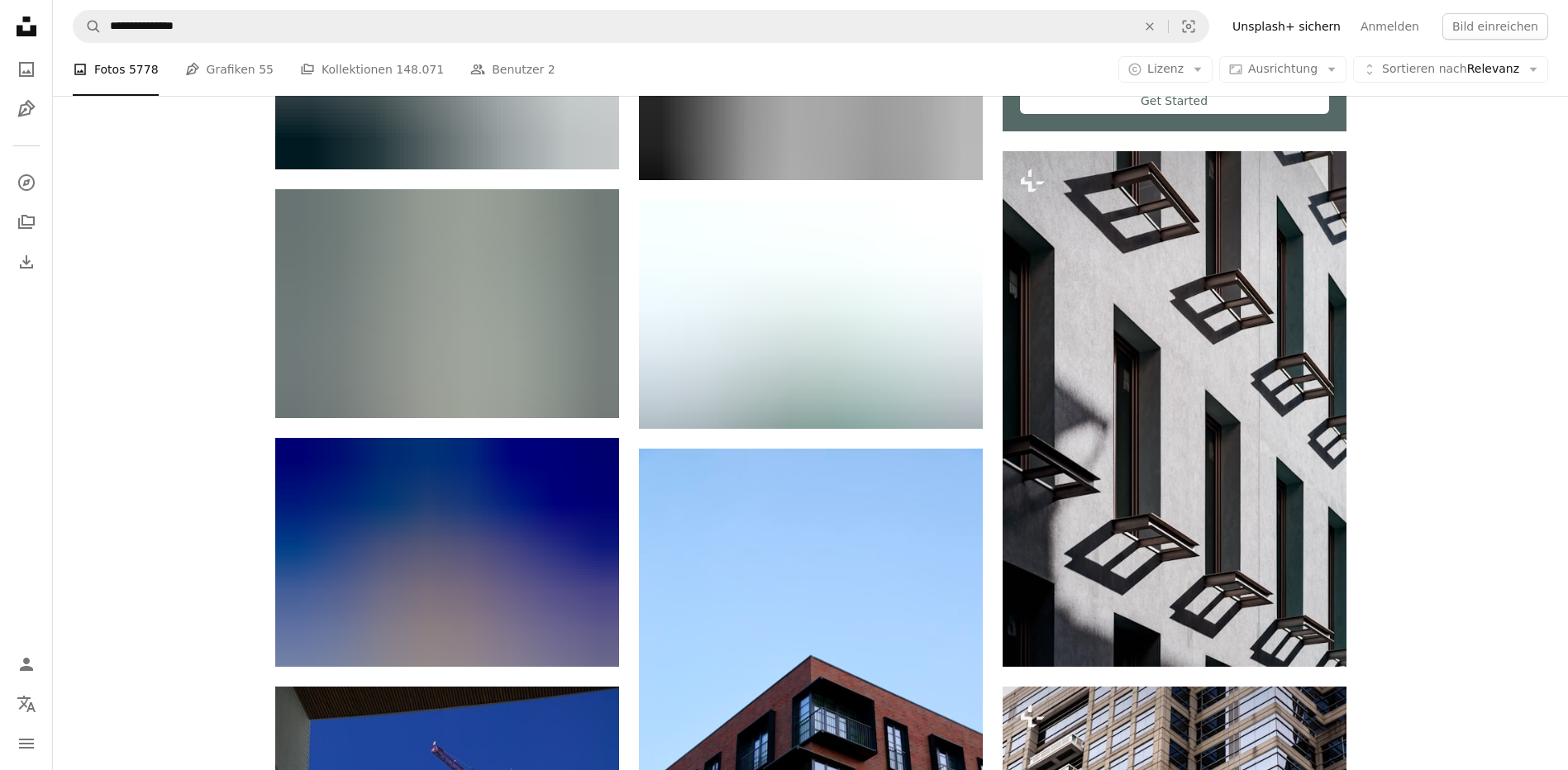
scroll to position [6283, 0]
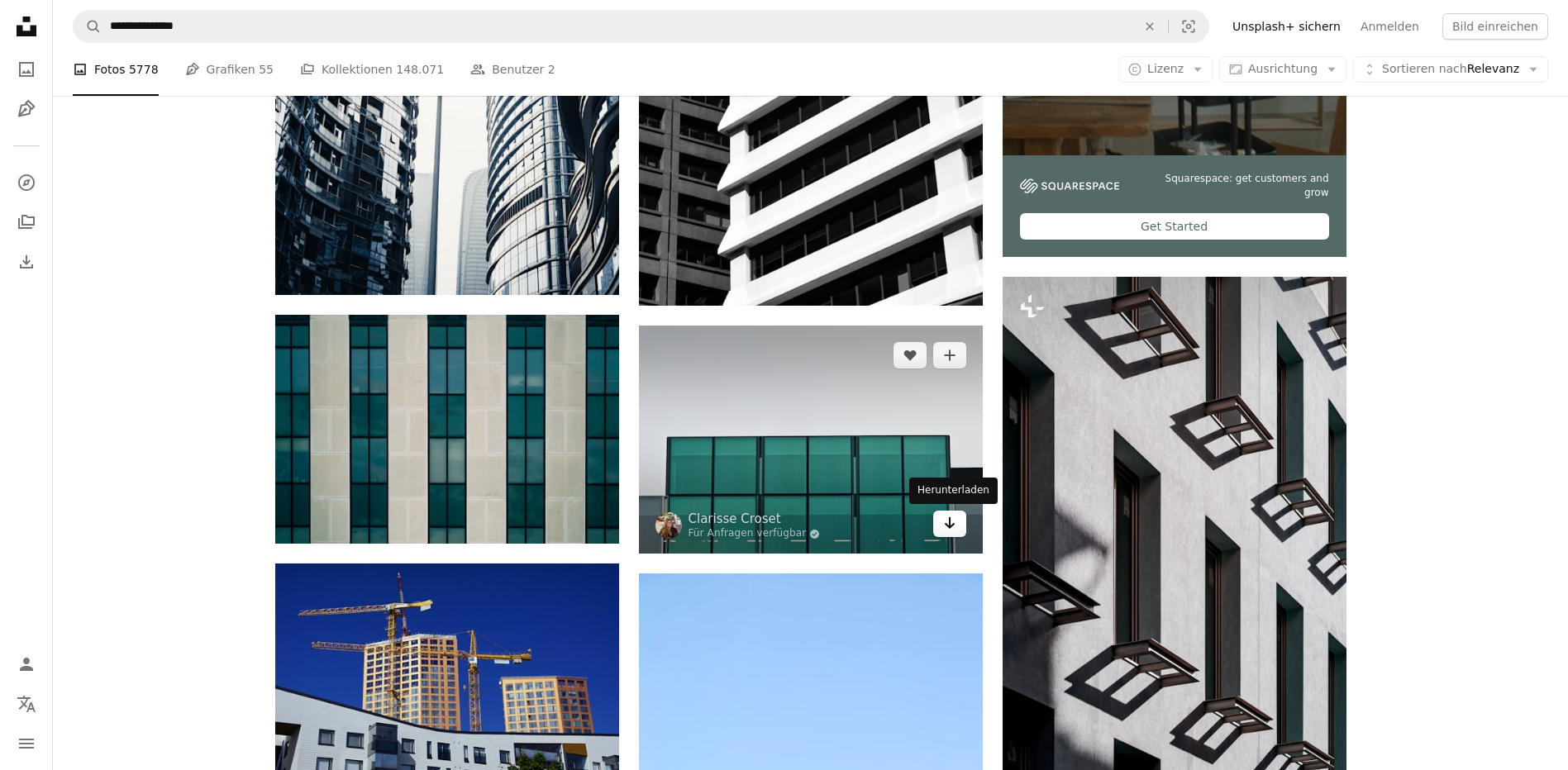
click at [943, 522] on icon "Arrow pointing down" at bounding box center [949, 523] width 13 height 20
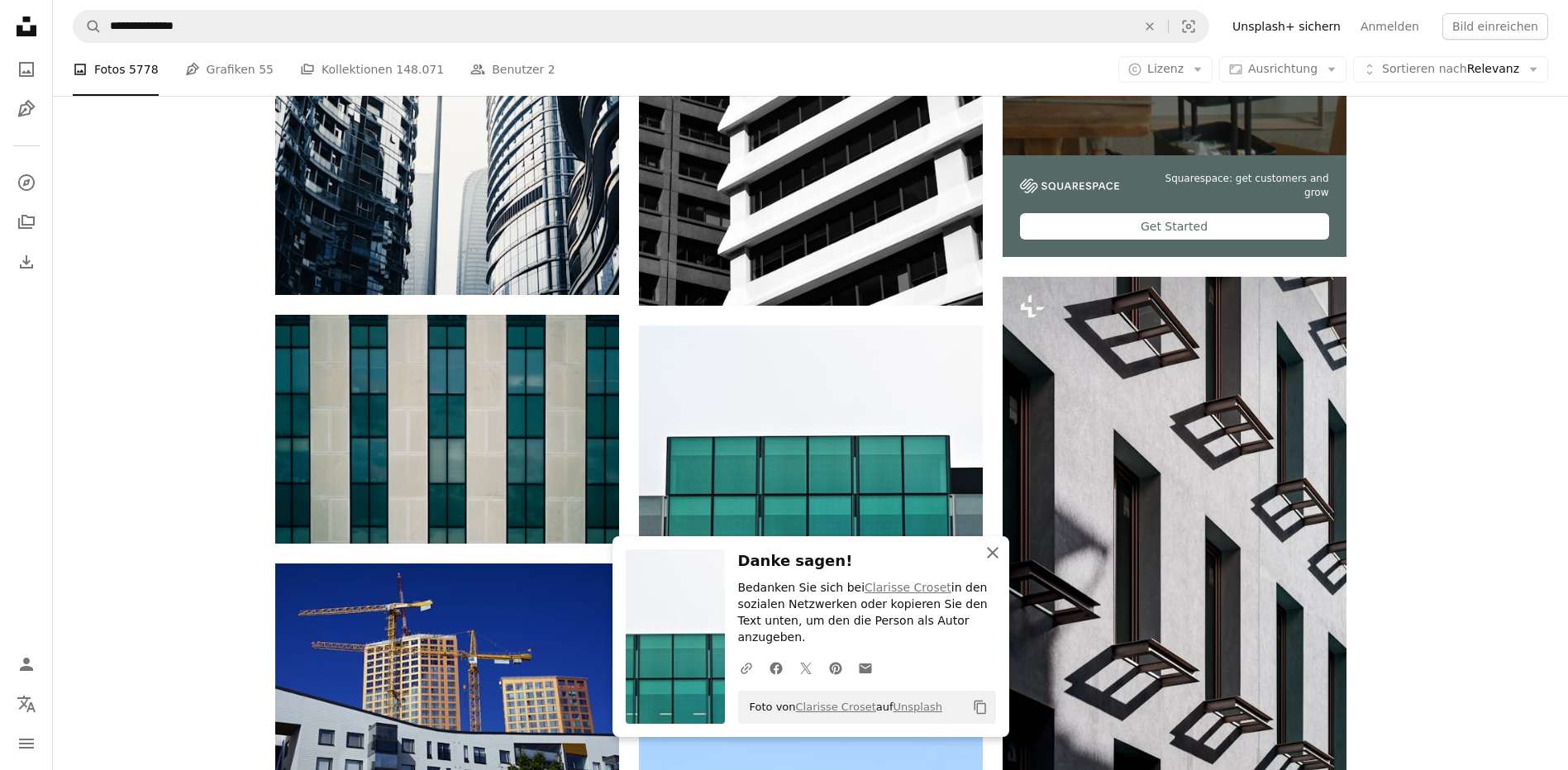
click at [999, 563] on icon "An X shape" at bounding box center [993, 553] width 20 height 20
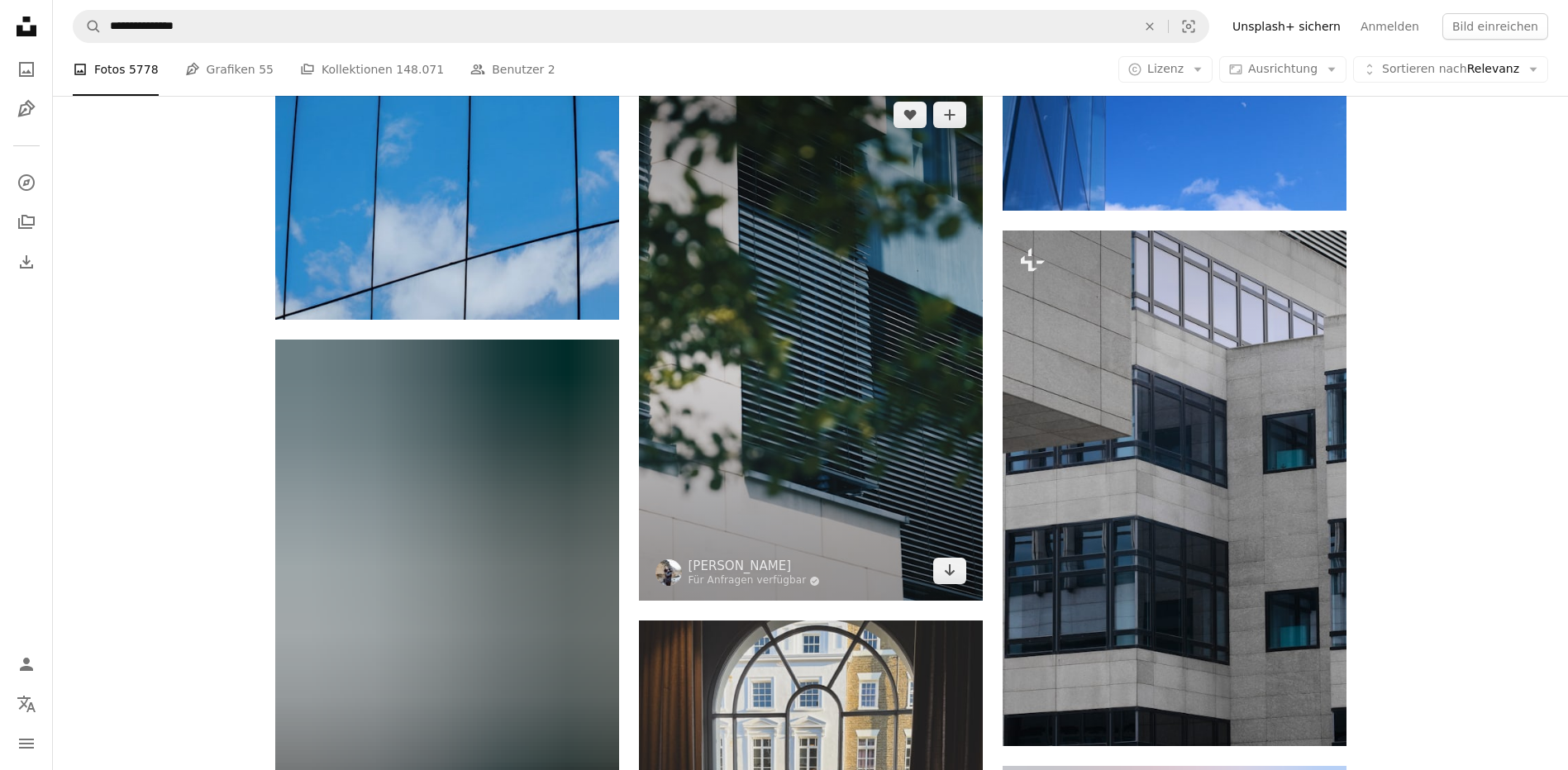
scroll to position [13226, 0]
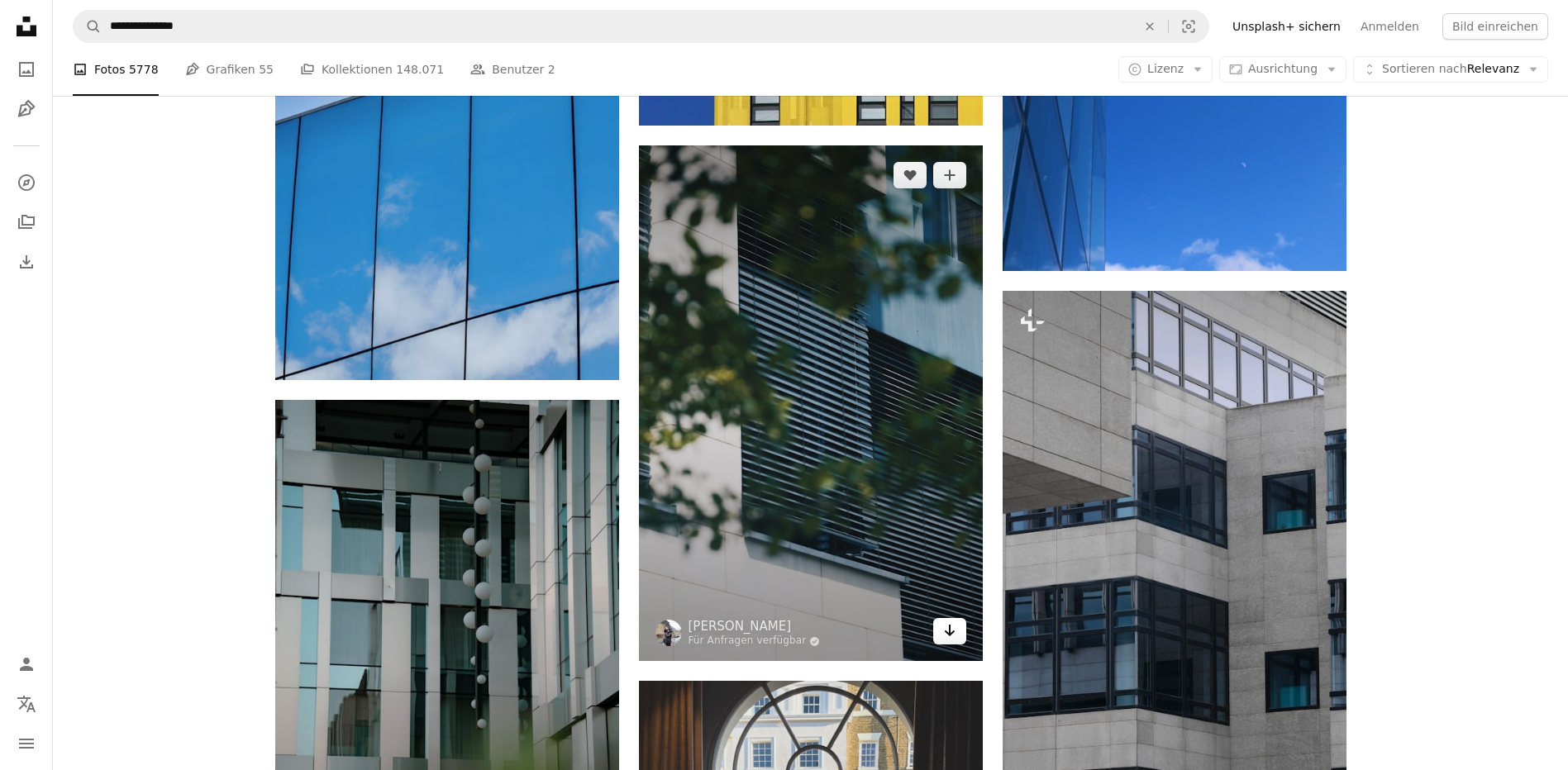
click at [947, 628] on icon "Arrow pointing down" at bounding box center [949, 631] width 13 height 20
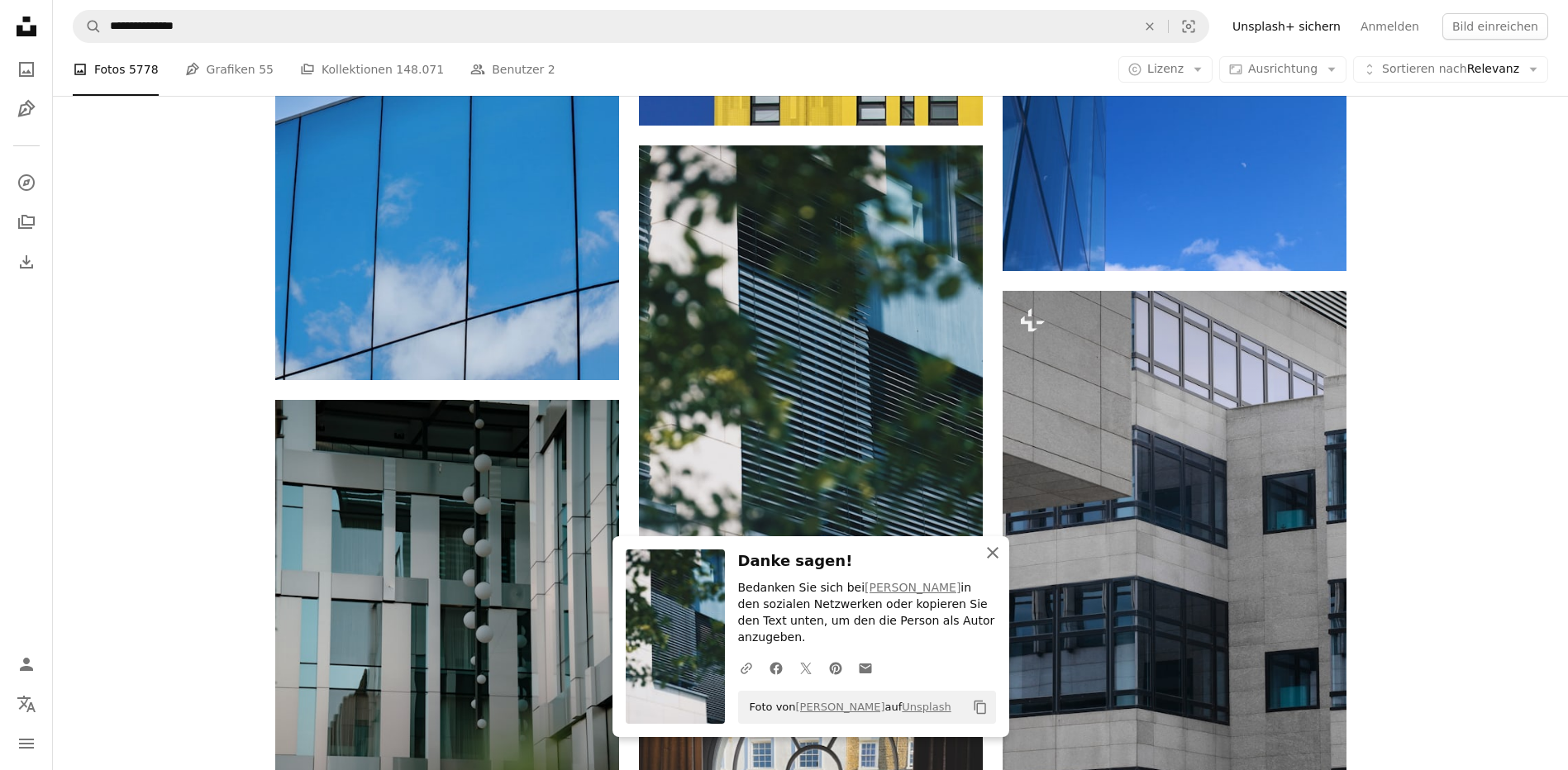
click at [990, 563] on icon "An X shape" at bounding box center [993, 553] width 20 height 20
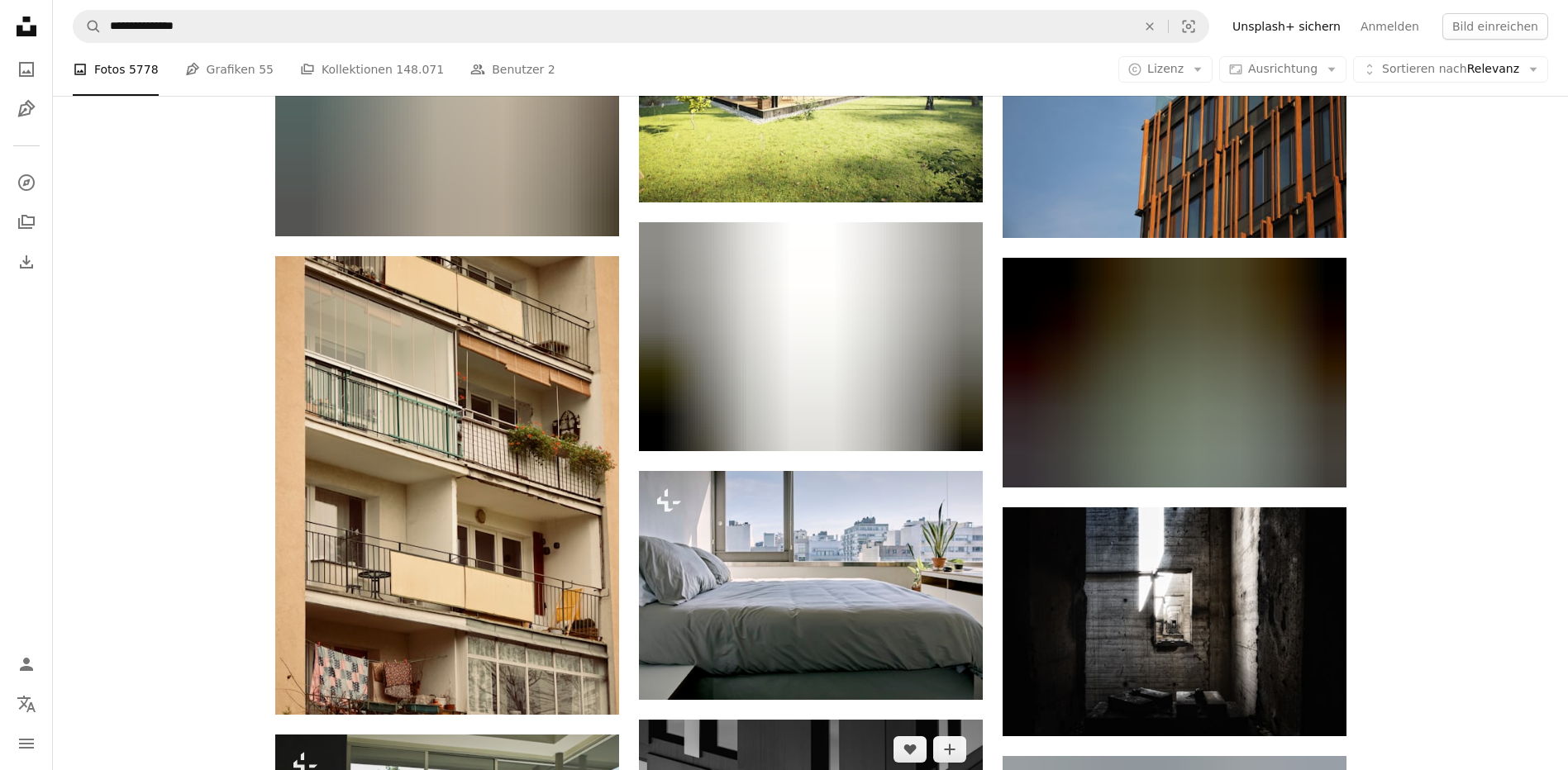
scroll to position [25874, 0]
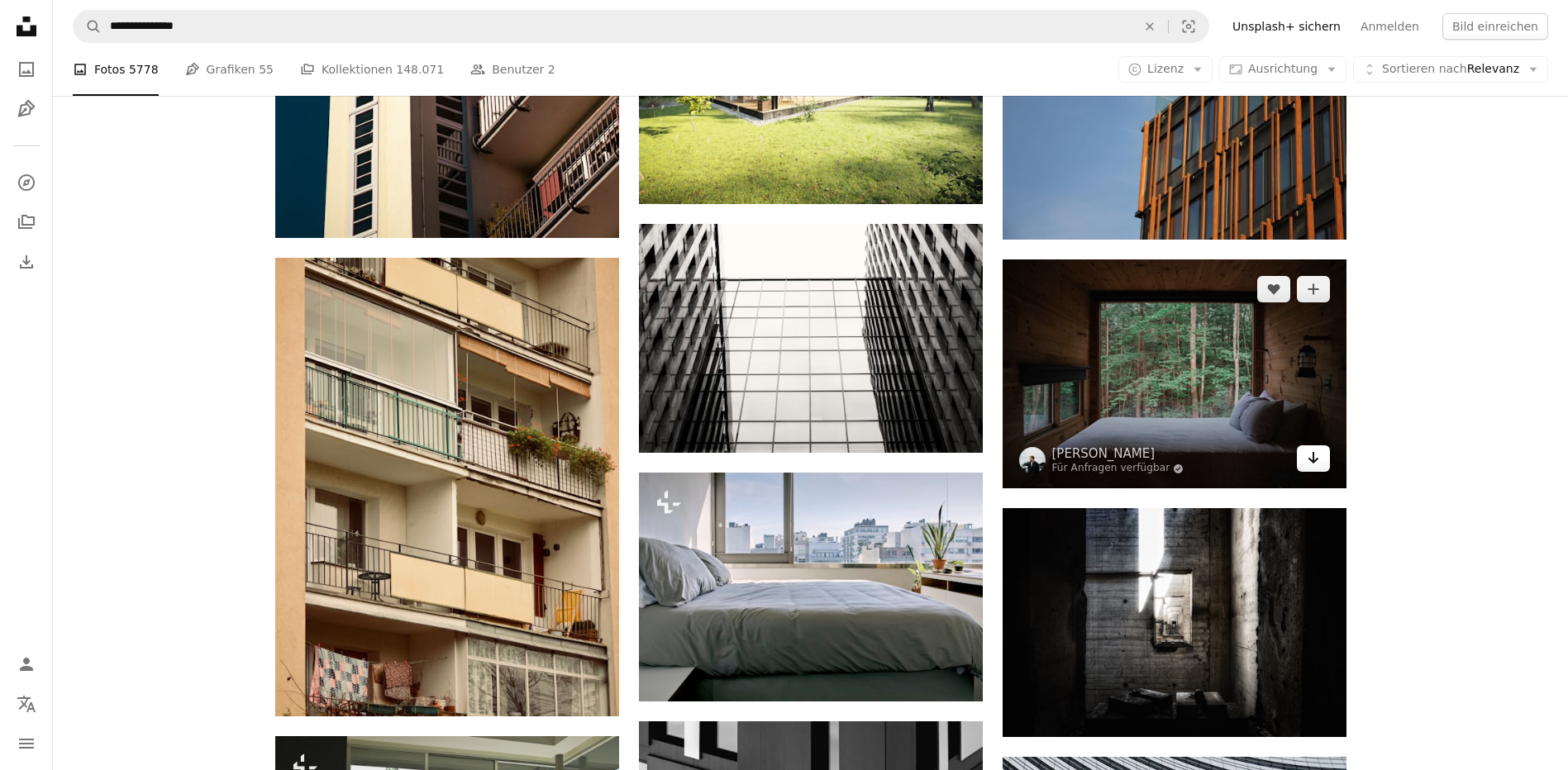
click at [1319, 453] on icon "Arrow pointing down" at bounding box center [1313, 458] width 13 height 20
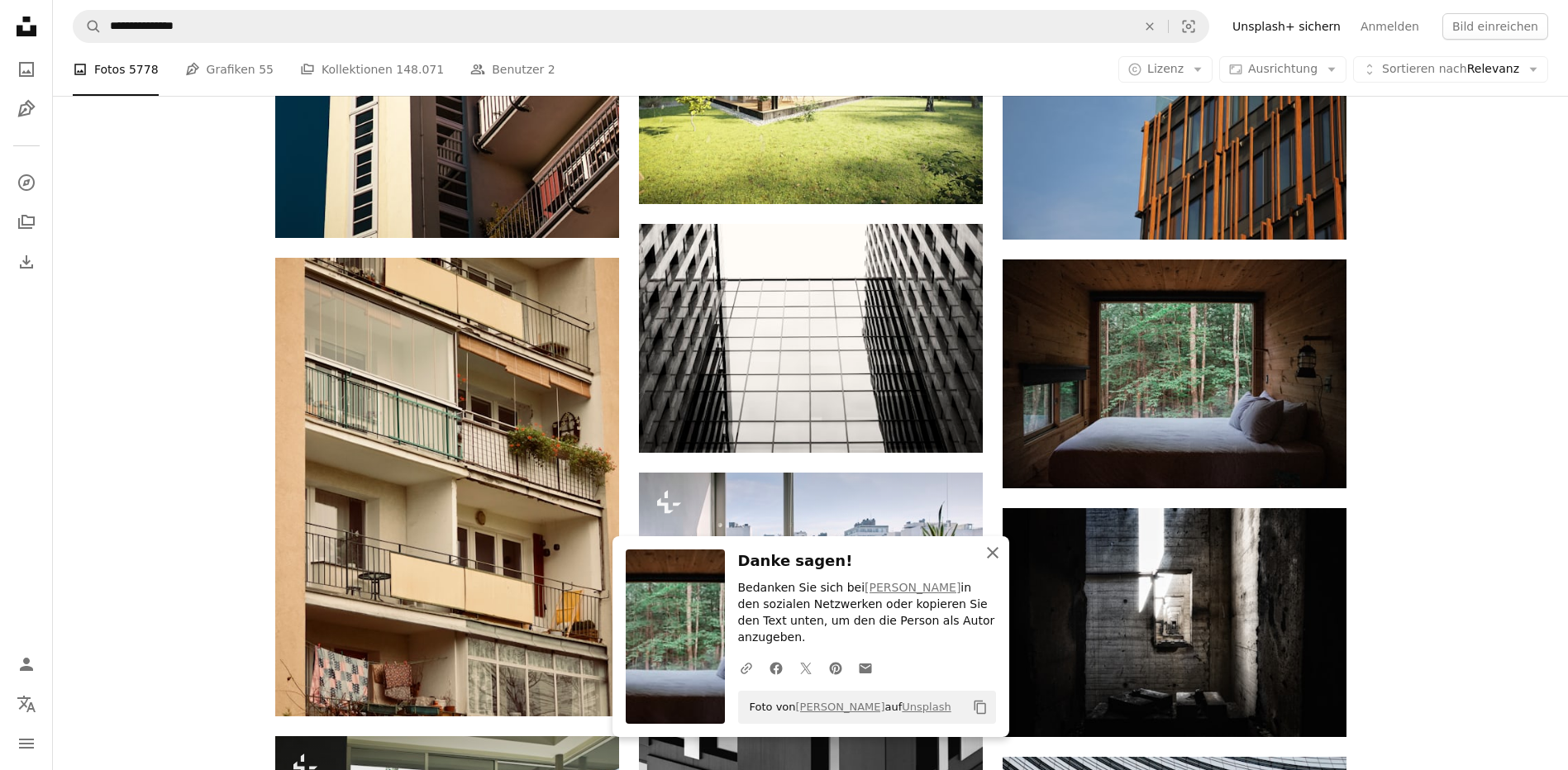
click at [988, 563] on icon "An X shape" at bounding box center [993, 553] width 20 height 20
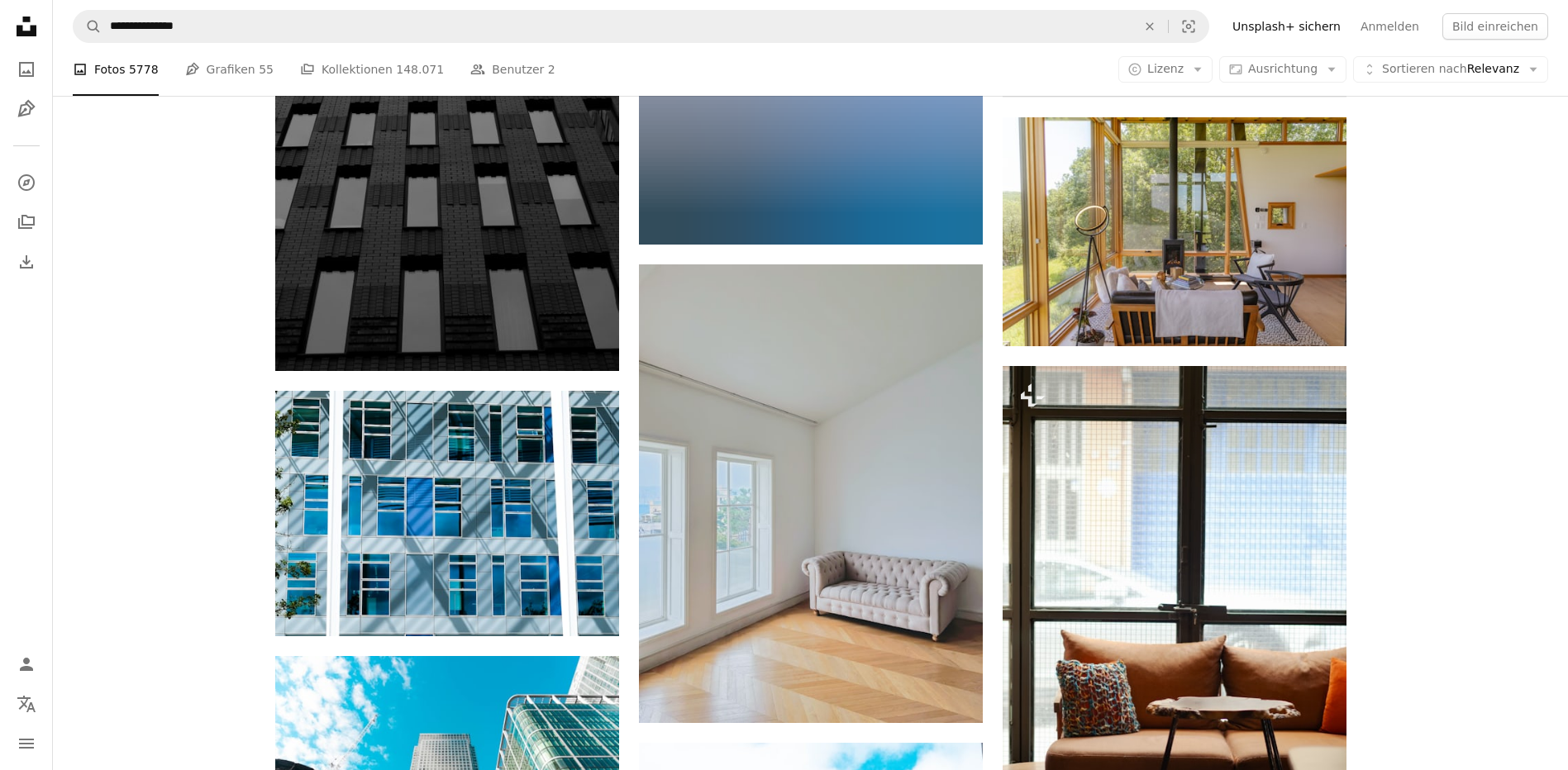
scroll to position [31248, 0]
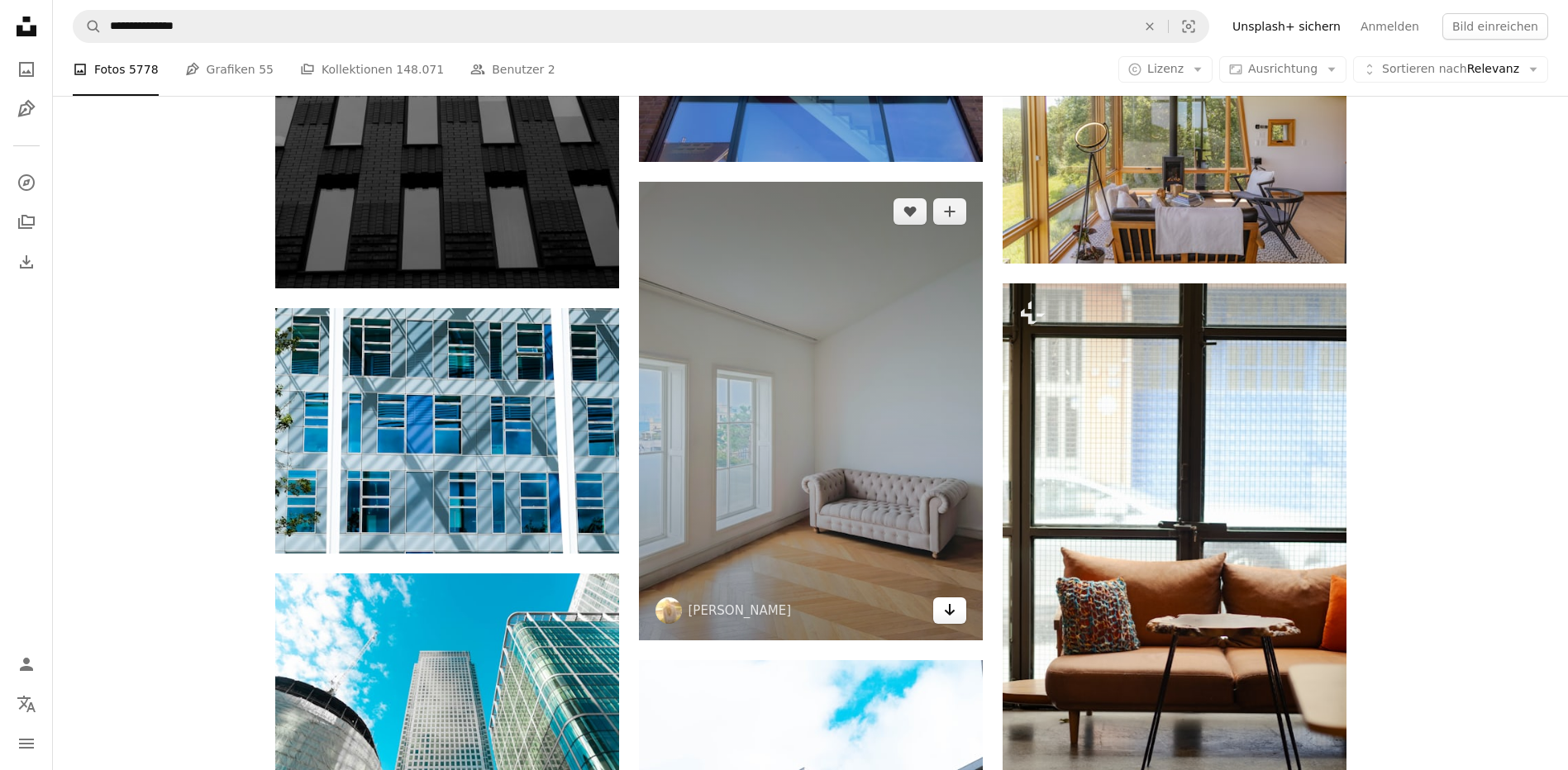
click at [951, 606] on icon "Arrow pointing down" at bounding box center [949, 610] width 13 height 20
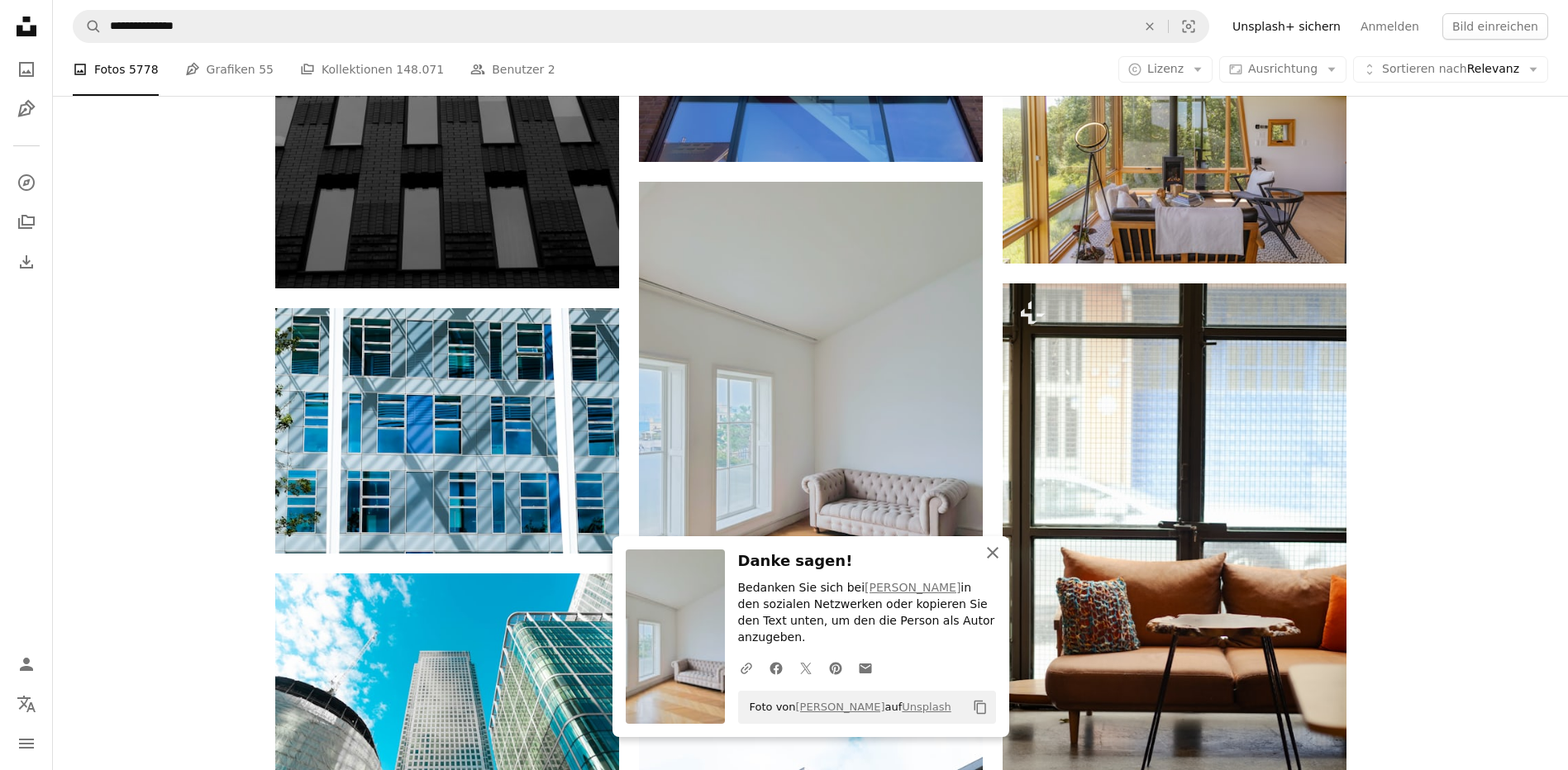
click at [994, 563] on icon "An X shape" at bounding box center [993, 553] width 20 height 20
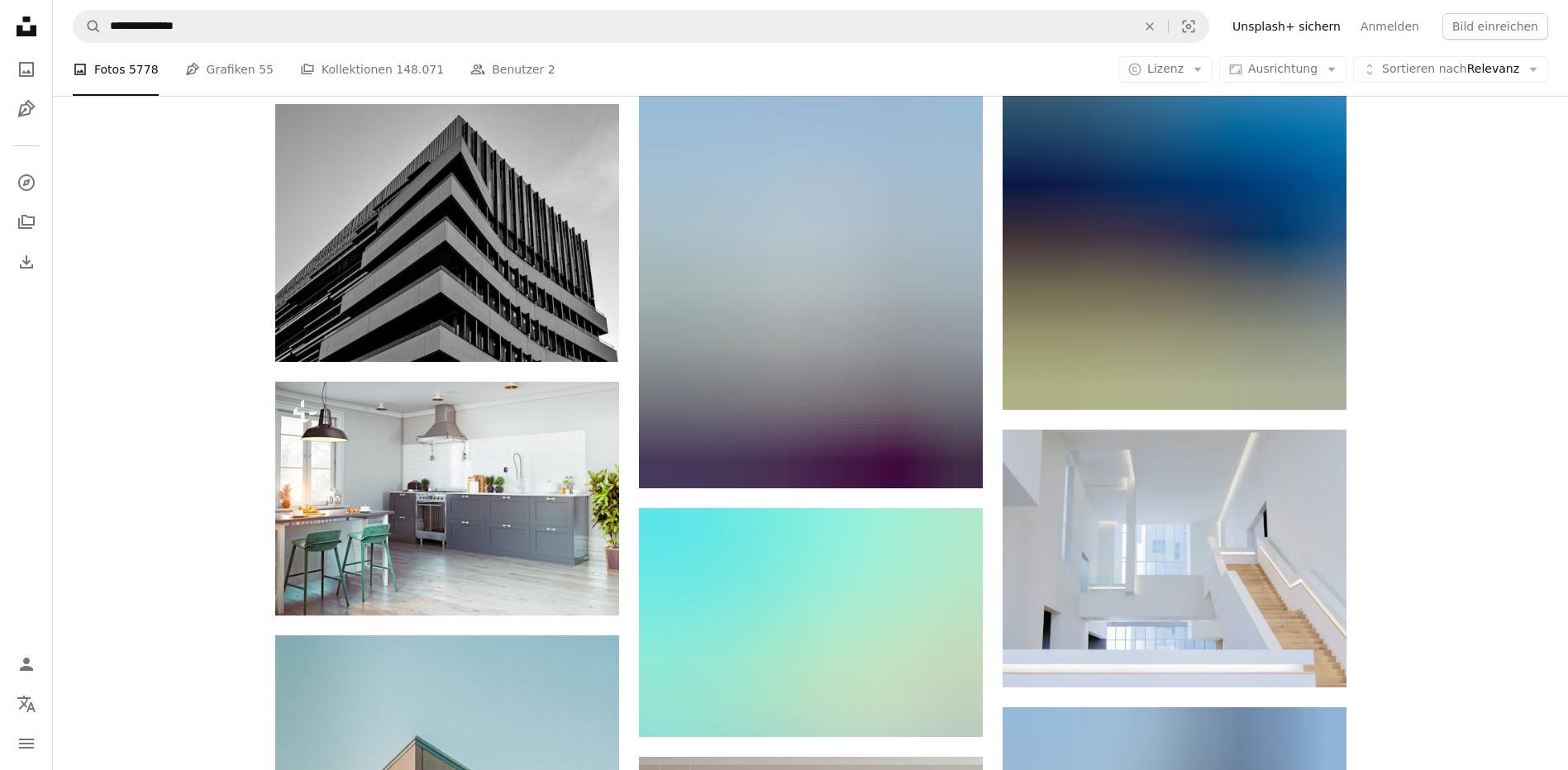
scroll to position [40423, 0]
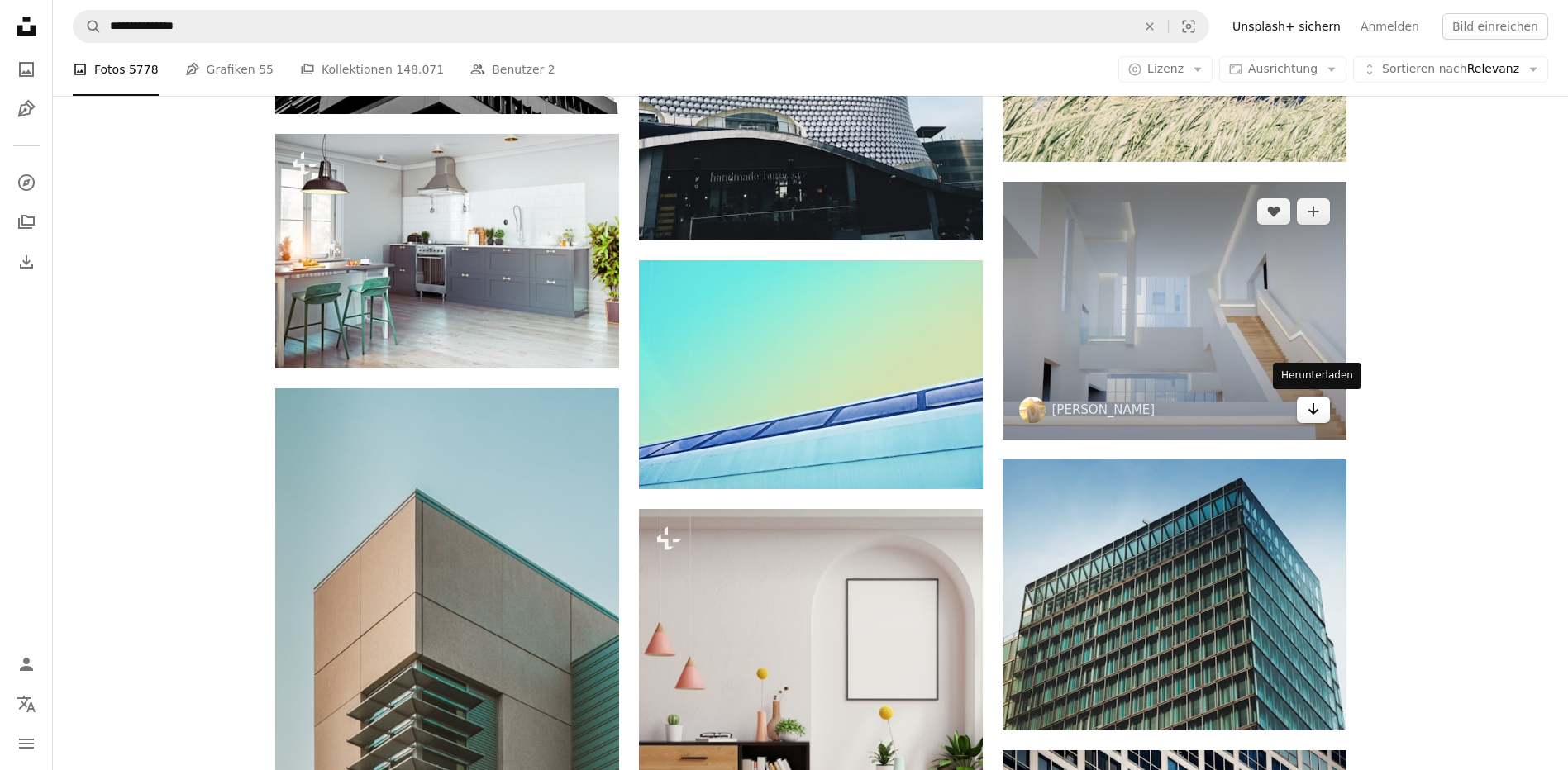
click at [1312, 405] on icon "Arrow pointing down" at bounding box center [1313, 409] width 13 height 20
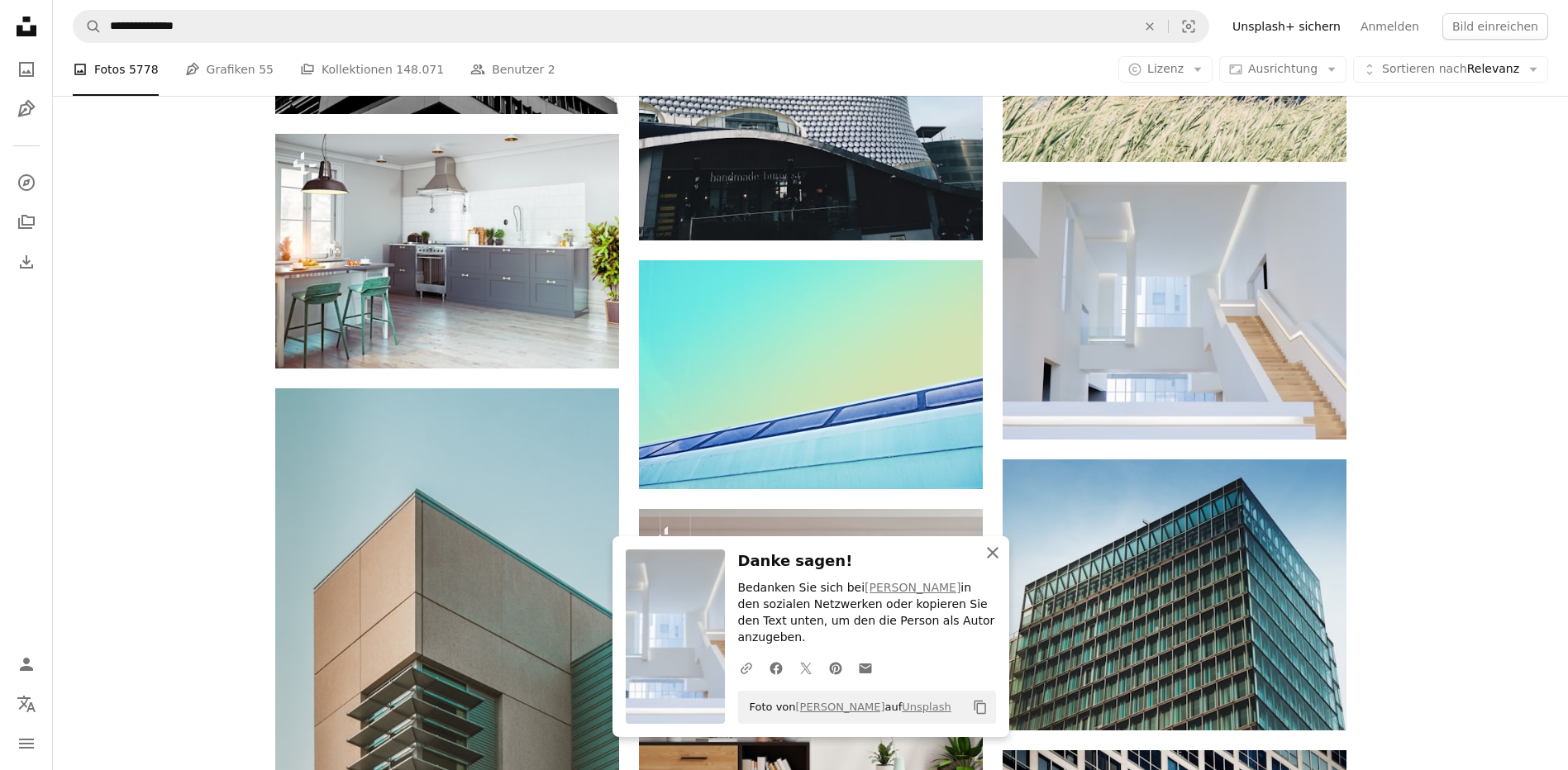
click at [994, 560] on icon "An X shape" at bounding box center [993, 553] width 20 height 20
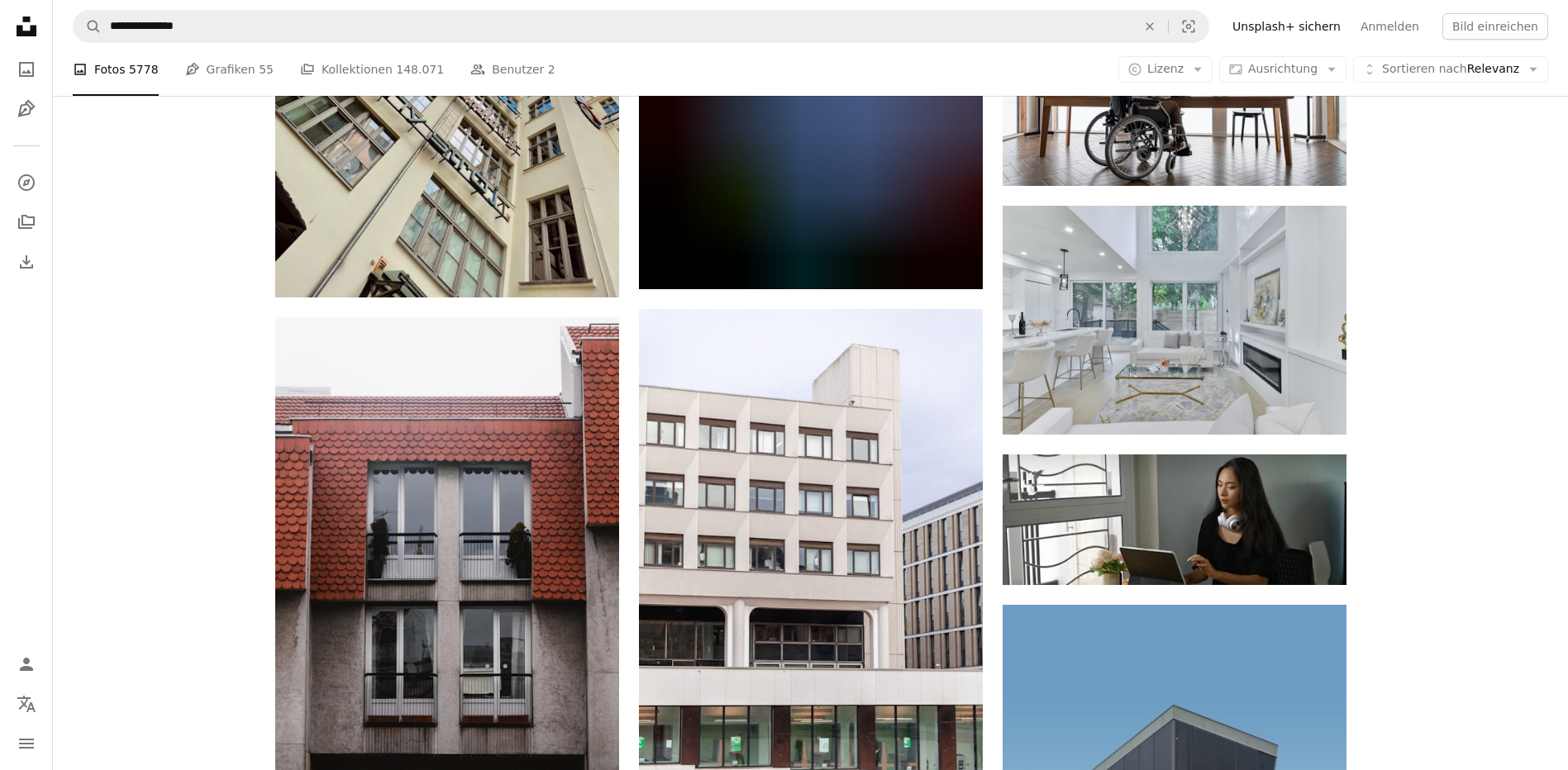
scroll to position [48029, 0]
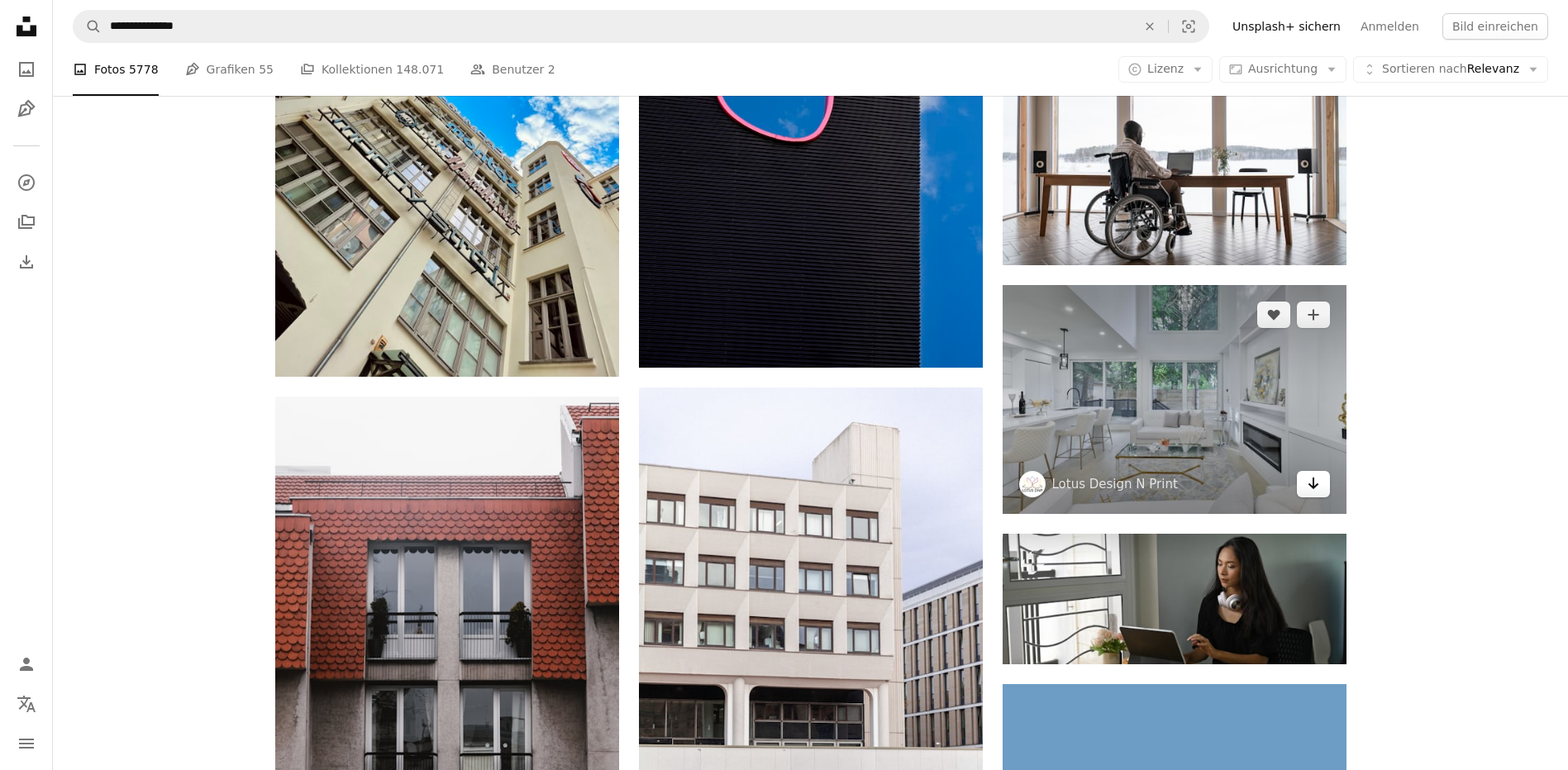
click at [1312, 478] on icon "Arrow pointing down" at bounding box center [1313, 484] width 13 height 20
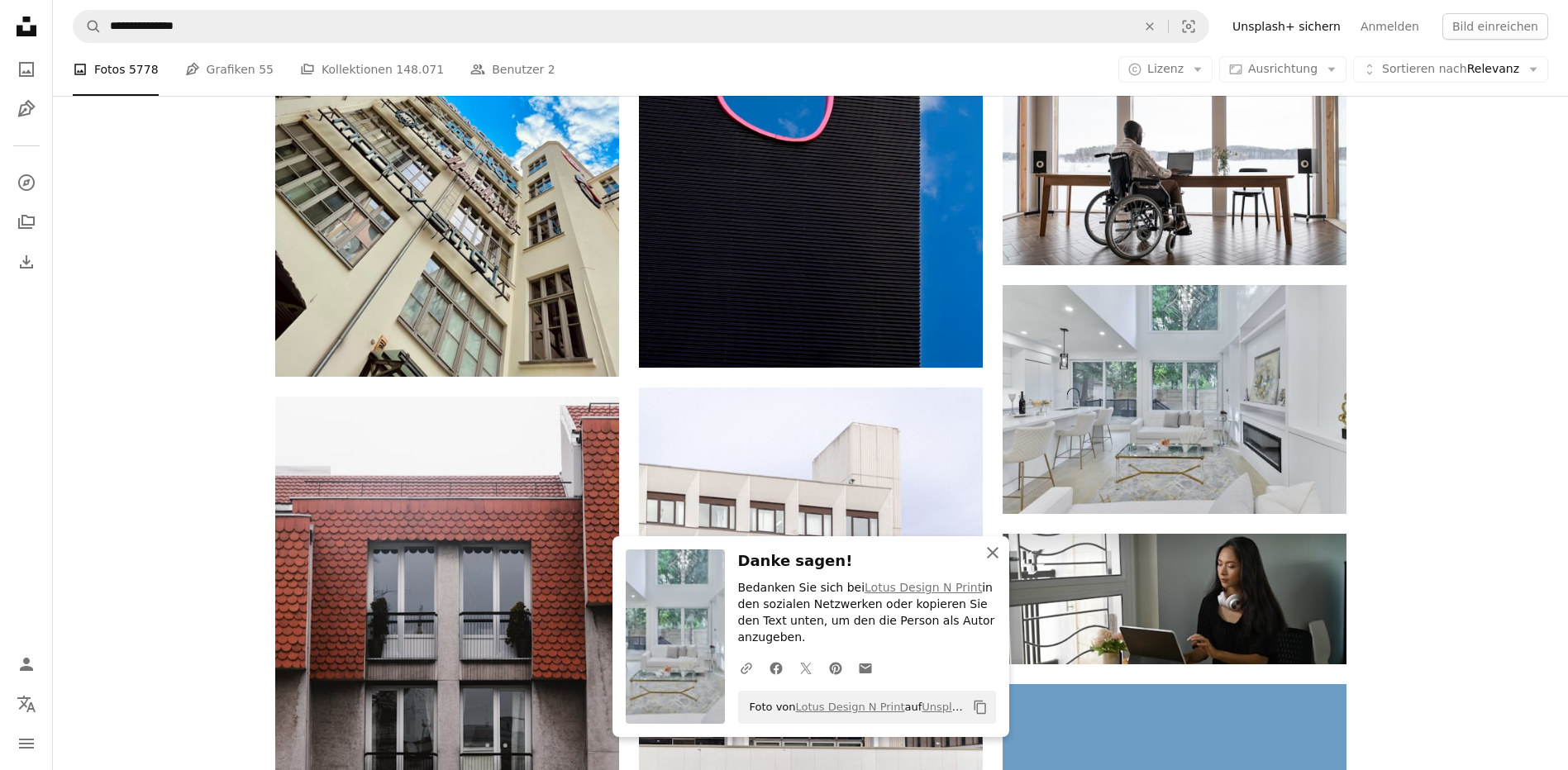
click at [991, 559] on icon "button" at bounding box center [993, 553] width 12 height 12
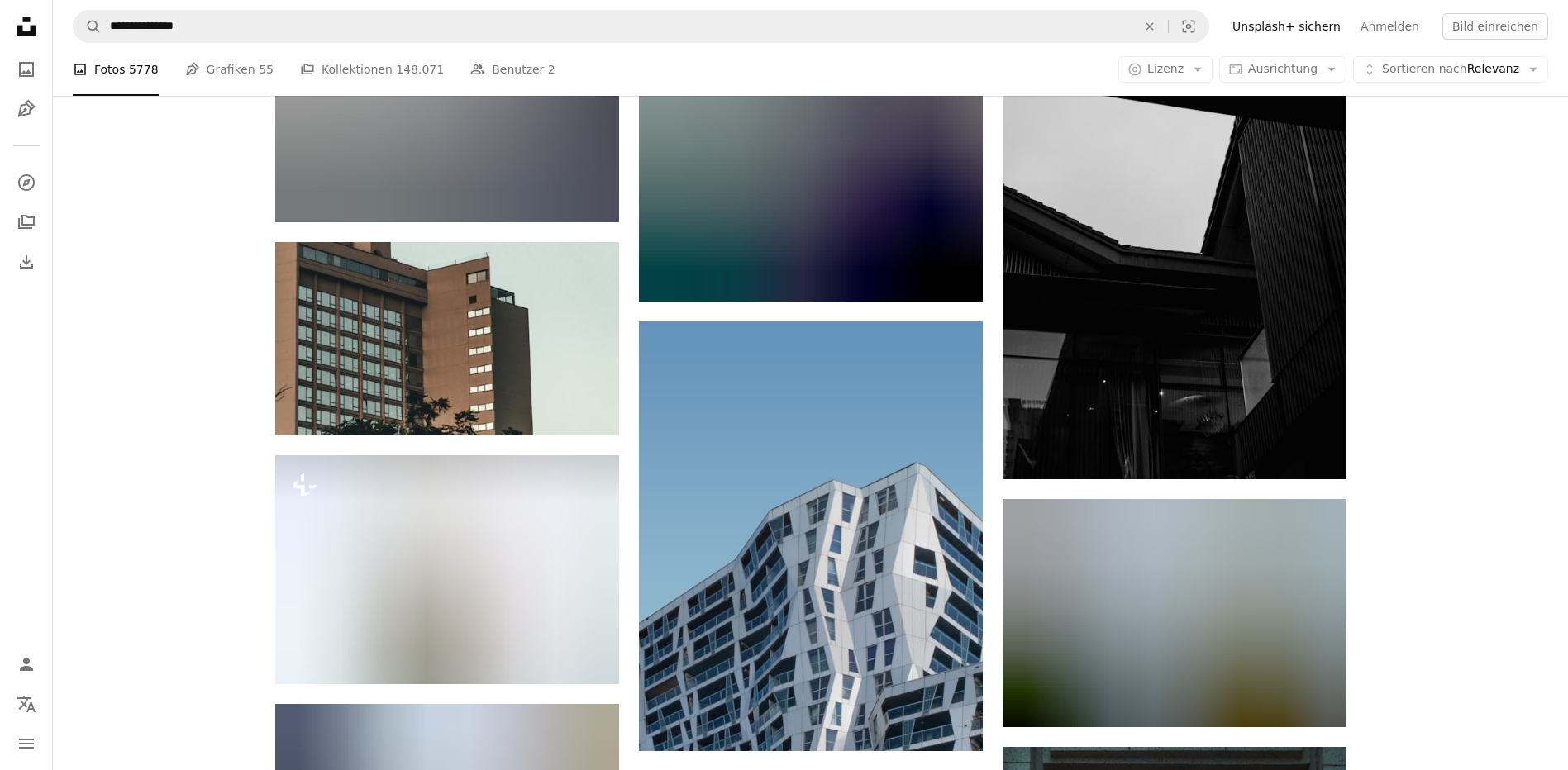
scroll to position [67455, 0]
